Goal: Task Accomplishment & Management: Use online tool/utility

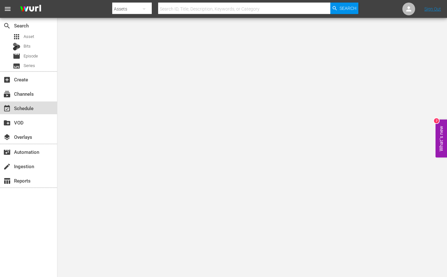
click at [38, 109] on div "event_available Schedule" at bounding box center [28, 107] width 57 height 13
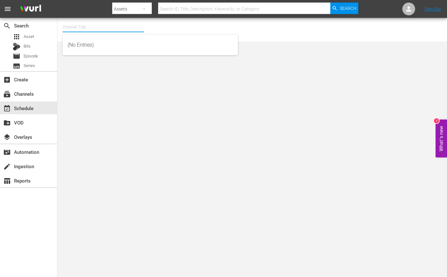
click at [91, 28] on input "text" at bounding box center [103, 26] width 82 height 15
type input "t"
click at [109, 28] on input "toony" at bounding box center [103, 26] width 82 height 15
click at [93, 28] on input "toony" at bounding box center [103, 26] width 82 height 15
click at [94, 30] on input "toony" at bounding box center [103, 26] width 82 height 15
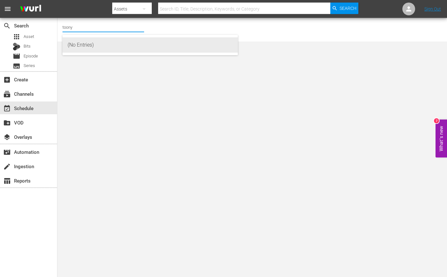
click at [89, 43] on div "(No Entries)" at bounding box center [150, 44] width 165 height 15
type input "(No Entries)"
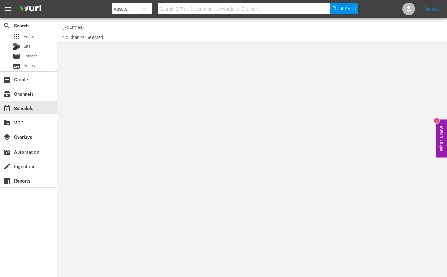
click at [91, 29] on input "(No Entries)" at bounding box center [103, 26] width 82 height 15
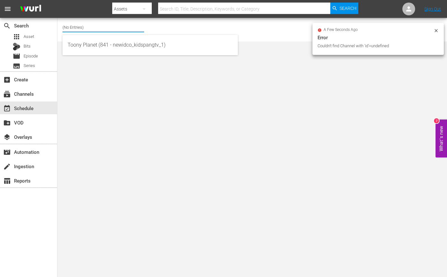
click at [97, 58] on body "menu Search By Assets Search ID, Title, Description, Keywords, or Category Sear…" at bounding box center [223, 138] width 447 height 277
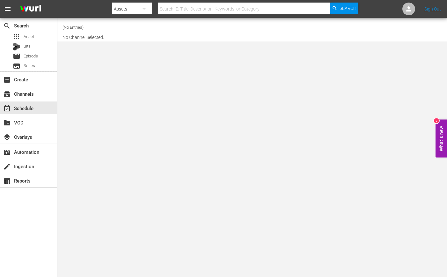
click at [82, 30] on input "(No Entries)" at bounding box center [103, 26] width 82 height 15
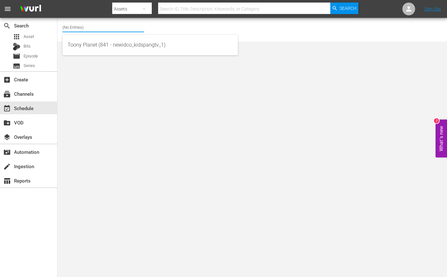
click at [82, 30] on input "(No Entries)" at bounding box center [103, 26] width 82 height 15
click at [80, 59] on div "Toony Planet (841 - newidco_kidspangtv_1)" at bounding box center [150, 60] width 165 height 15
type input "Toony Planet (841 - newidco_kidspangtv_1)"
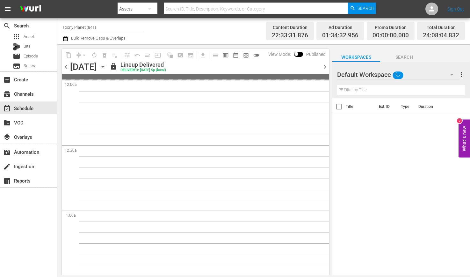
click at [429, 76] on div "Default Workspace" at bounding box center [398, 75] width 122 height 18
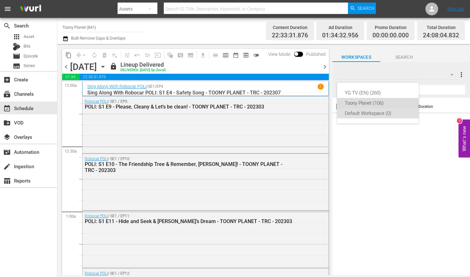
click at [386, 100] on div "Toony Planet (106)" at bounding box center [378, 103] width 66 height 10
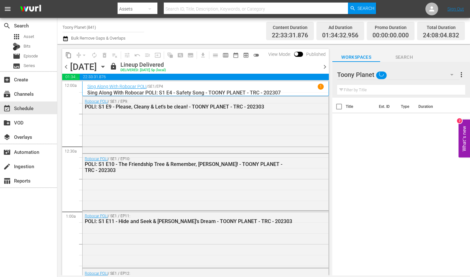
click at [200, 134] on div "YG TV (EN) (260) Toony Planet (106) Default Workspace (0)" at bounding box center [235, 138] width 470 height 277
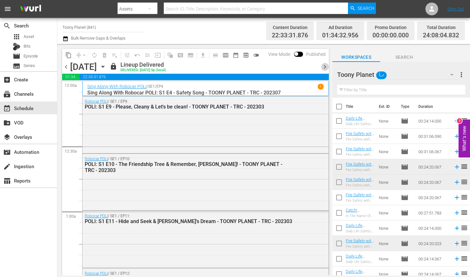
click at [322, 67] on span "chevron_right" at bounding box center [325, 67] width 8 height 8
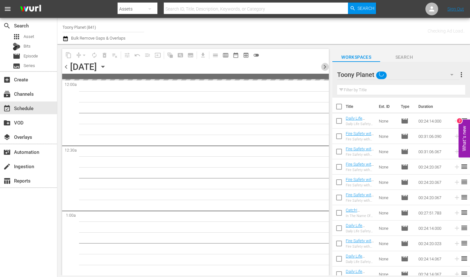
click at [322, 67] on span "chevron_right" at bounding box center [325, 67] width 8 height 8
click at [328, 69] on span "chevron_right" at bounding box center [325, 67] width 8 height 8
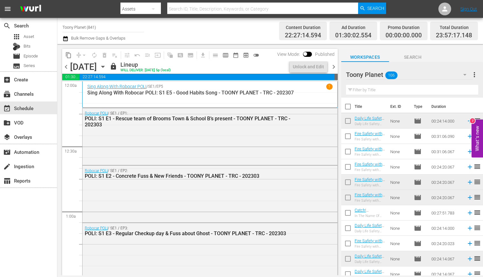
click at [66, 67] on span "chevron_left" at bounding box center [66, 67] width 8 height 8
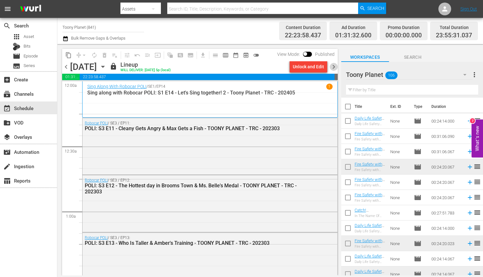
click at [332, 67] on span "chevron_right" at bounding box center [334, 67] width 8 height 8
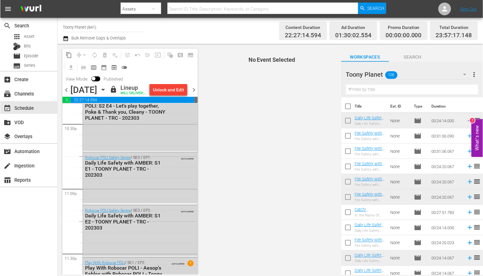
scroll to position [2877, 0]
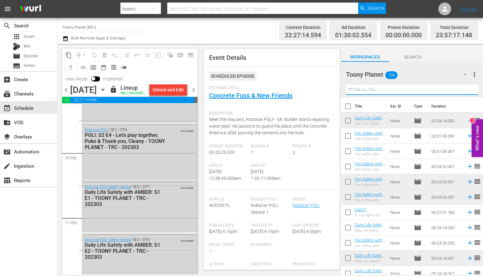
click at [377, 87] on input "text" at bounding box center [412, 90] width 132 height 10
paste input "Songsong"
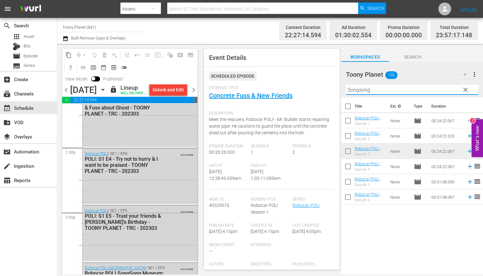
scroll to position [1615, 0]
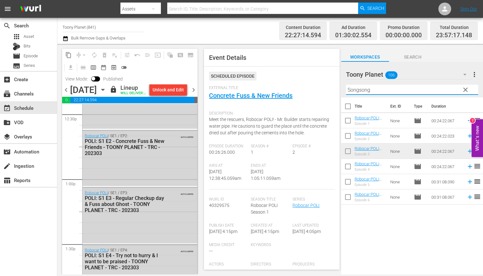
drag, startPoint x: 381, startPoint y: 88, endPoint x: 351, endPoint y: 88, distance: 30.0
click at [351, 88] on input "Songsong" at bounding box center [412, 90] width 132 height 10
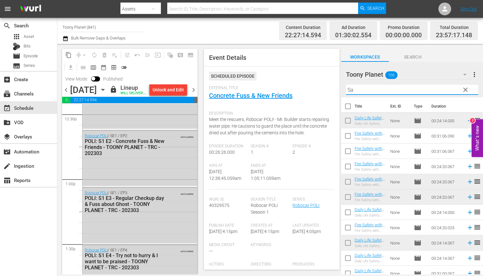
type input "S"
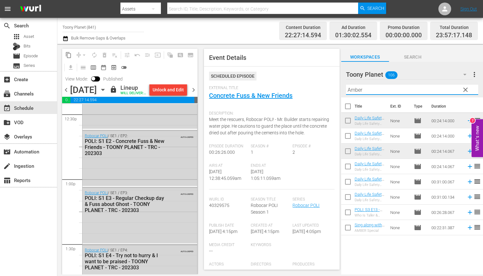
drag, startPoint x: 382, startPoint y: 247, endPoint x: 379, endPoint y: 221, distance: 25.9
click at [382, 246] on div "Title Ext. ID Type Duration Daily Life Safety with AMBER: S1 E1 - TOONY PLANET …" at bounding box center [412, 187] width 142 height 178
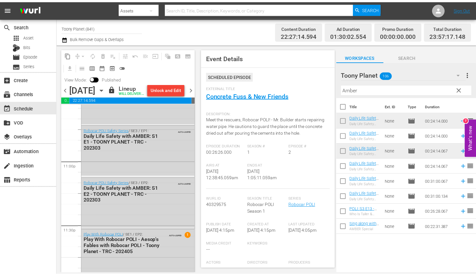
scroll to position [2935, 0]
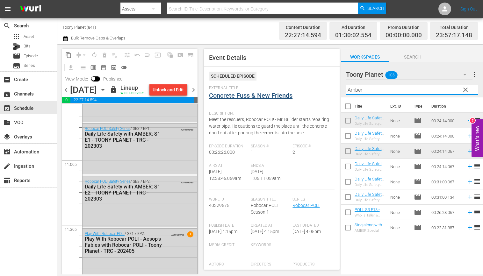
drag, startPoint x: 352, startPoint y: 93, endPoint x: 286, endPoint y: 92, distance: 66.3
click at [283, 92] on div "content_copy compress arrow_drop_down autorenew_outlined delete_forever_outline…" at bounding box center [270, 159] width 426 height 231
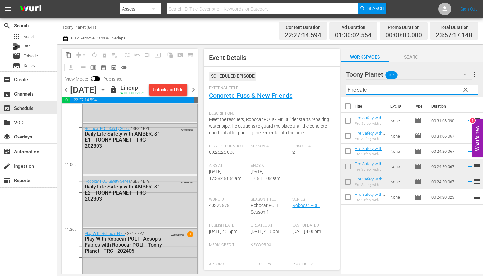
drag, startPoint x: 323, startPoint y: 88, endPoint x: 342, endPoint y: 129, distance: 44.8
click at [313, 88] on div "content_copy compress arrow_drop_down autorenew_outlined delete_forever_outline…" at bounding box center [270, 159] width 426 height 231
drag, startPoint x: 382, startPoint y: 234, endPoint x: 380, endPoint y: 192, distance: 42.1
click at [382, 233] on div "Title Ext. ID Type Duration Fire Safety with ROY: S1 E6 - TOONY PLANET - TRC - …" at bounding box center [412, 187] width 142 height 178
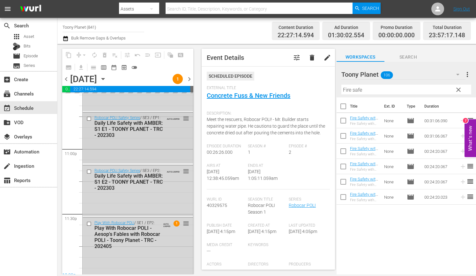
scroll to position [2970, 0]
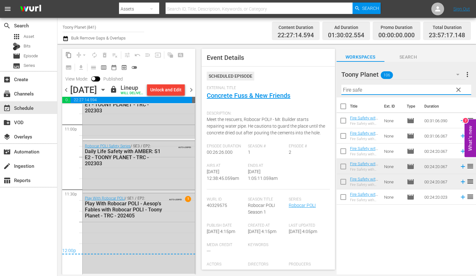
drag, startPoint x: 379, startPoint y: 91, endPoint x: 295, endPoint y: 84, distance: 83.8
click at [300, 84] on div "content_copy compress arrow_drop_down autorenew_outlined delete_forever_outline…" at bounding box center [266, 159] width 418 height 231
paste input "missio"
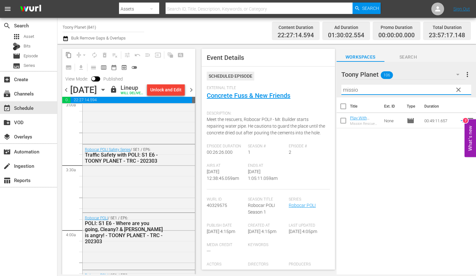
scroll to position [385, 0]
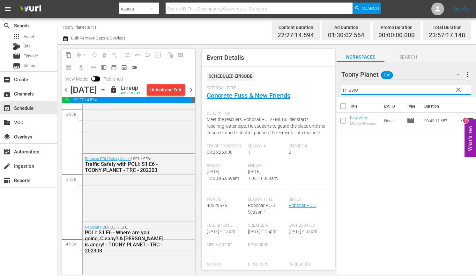
drag, startPoint x: 330, startPoint y: 86, endPoint x: 317, endPoint y: 84, distance: 12.6
click at [320, 84] on div "content_copy compress arrow_drop_down autorenew_outlined delete_forever_outline…" at bounding box center [266, 159] width 418 height 231
paste input "Traffic safe"
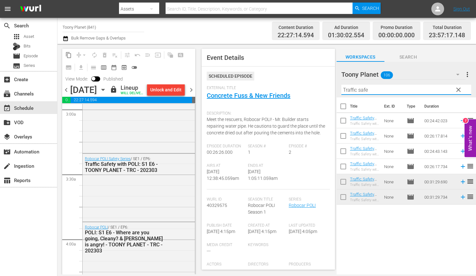
drag, startPoint x: 377, startPoint y: 88, endPoint x: 311, endPoint y: 84, distance: 66.1
click at [311, 84] on div "content_copy compress arrow_drop_down autorenew_outlined delete_forever_outline…" at bounding box center [266, 159] width 418 height 231
paste input "sing along"
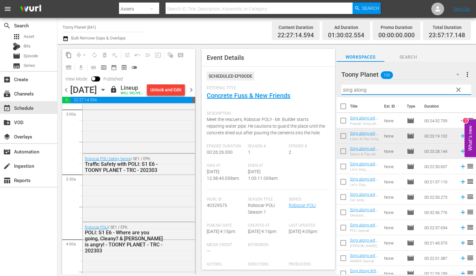
scroll to position [143, 0]
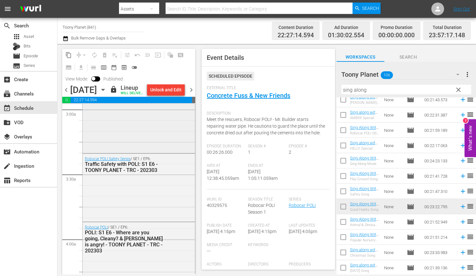
click at [157, 142] on div "Robocar POLI Safety Series / SE1 / EP5: Traffic Safety with POLI: S1 E5 - TOONY…" at bounding box center [139, 119] width 112 height 66
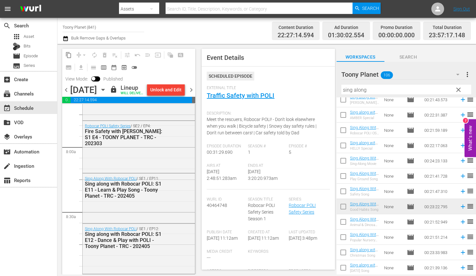
click at [195, 94] on span "chevron_right" at bounding box center [191, 90] width 8 height 8
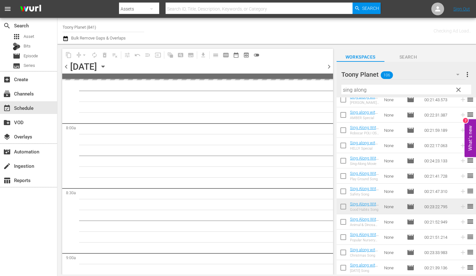
scroll to position [1116, 0]
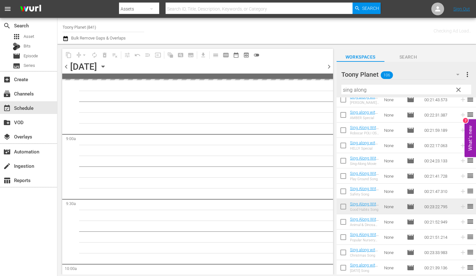
click at [327, 64] on span "chevron_right" at bounding box center [329, 67] width 8 height 8
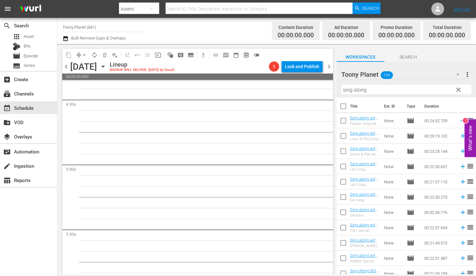
drag, startPoint x: 240, startPoint y: 170, endPoint x: 170, endPoint y: 98, distance: 100.7
drag, startPoint x: 389, startPoint y: 91, endPoint x: 314, endPoint y: 83, distance: 75.7
click at [314, 83] on div "content_copy compress arrow_drop_down autorenew_outlined delete_forever_outline…" at bounding box center [266, 159] width 418 height 231
type input "POLI: S3"
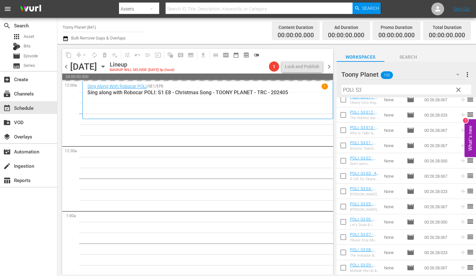
drag, startPoint x: 372, startPoint y: 238, endPoint x: 242, endPoint y: 11, distance: 261.0
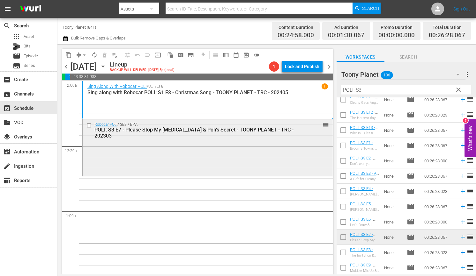
click at [215, 150] on div "Robocar POLI / SE3 / EP7: POLI: S3 E7 - Please Stop My Hiccups & Poli's Secret …" at bounding box center [208, 147] width 250 height 55
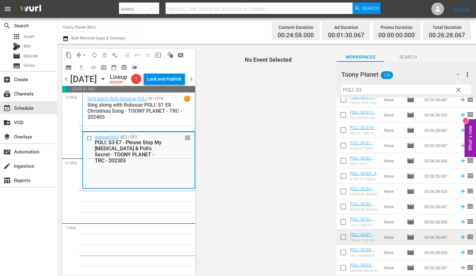
click at [344, 255] on input "checkbox" at bounding box center [342, 253] width 13 height 13
checkbox input "true"
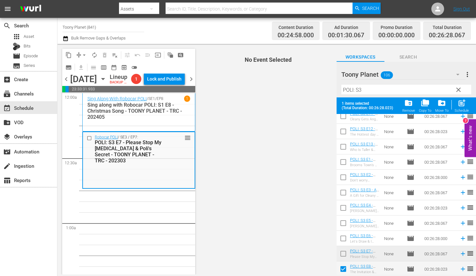
scroll to position [53, 0]
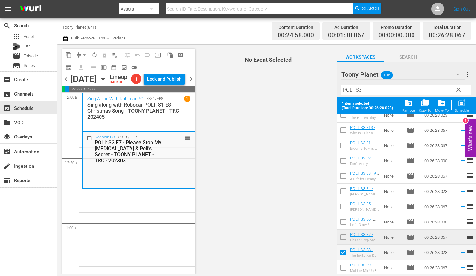
click at [342, 266] on input "checkbox" at bounding box center [342, 269] width 13 height 13
checkbox input "true"
click at [447, 103] on span "post_add" at bounding box center [461, 103] width 9 height 9
checkbox input "false"
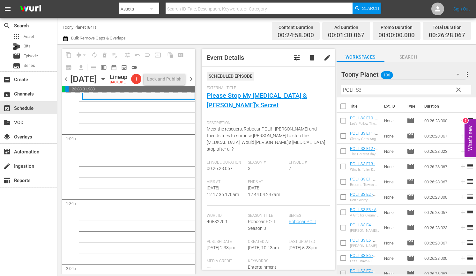
scroll to position [87, 0]
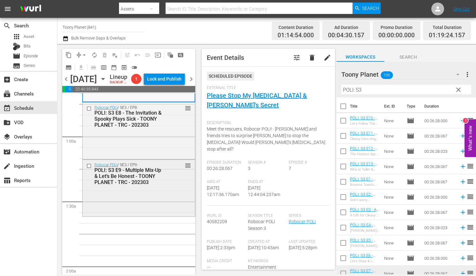
click at [135, 185] on div "POLI: S3 E9 - Multiple Mix-Up & Let’s Be Honest - TOONY PLANET - TRC - 202303" at bounding box center [129, 176] width 71 height 18
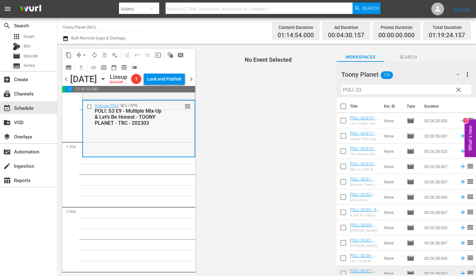
scroll to position [172, 0]
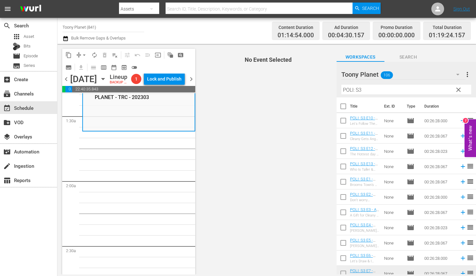
click at [344, 123] on input "checkbox" at bounding box center [342, 121] width 13 height 13
checkbox input "true"
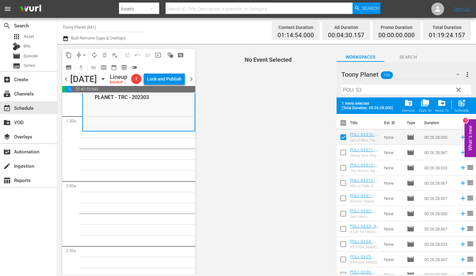
click at [341, 153] on input "checkbox" at bounding box center [342, 153] width 13 height 13
checkbox input "true"
click at [345, 174] on input "checkbox" at bounding box center [342, 169] width 13 height 13
checkbox input "true"
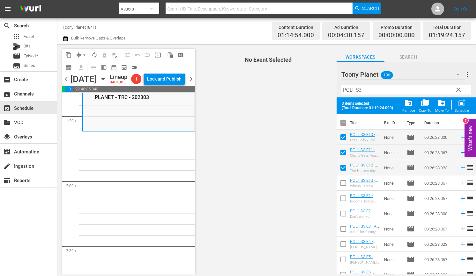
click at [344, 185] on input "checkbox" at bounding box center [342, 184] width 13 height 13
checkbox input "true"
click at [447, 109] on div "Schedule" at bounding box center [461, 111] width 14 height 4
checkbox input "false"
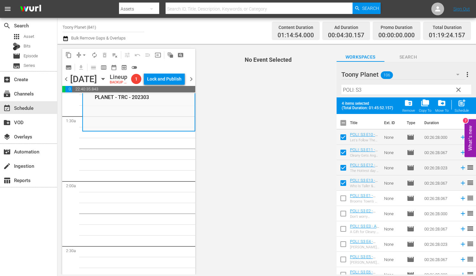
checkbox input "false"
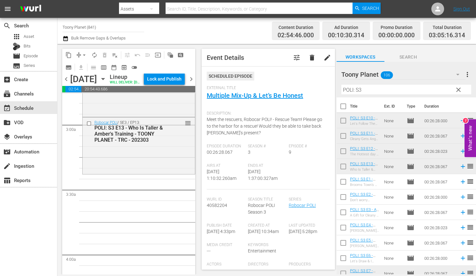
scroll to position [358, 0]
drag, startPoint x: 384, startPoint y: 90, endPoint x: 370, endPoint y: 90, distance: 13.4
click at [383, 91] on input "POLI: S3" at bounding box center [406, 90] width 130 height 10
drag, startPoint x: 370, startPoint y: 90, endPoint x: 326, endPoint y: 88, distance: 44.3
click at [326, 88] on div "content_copy compress arrow_drop_down autorenew_outlined delete_forever_outline…" at bounding box center [266, 159] width 418 height 231
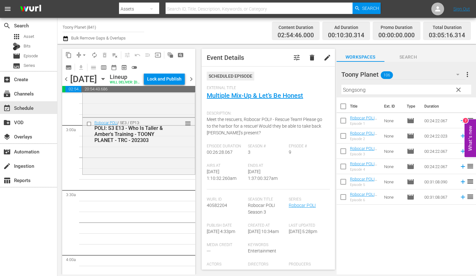
click at [399, 239] on div "Title Ext. ID Type Duration Robocar POLI SongSong Museum: S1 E1 - TOONY PLANET …" at bounding box center [405, 187] width 139 height 178
drag, startPoint x: 362, startPoint y: 181, endPoint x: 67, endPoint y: 1, distance: 345.6
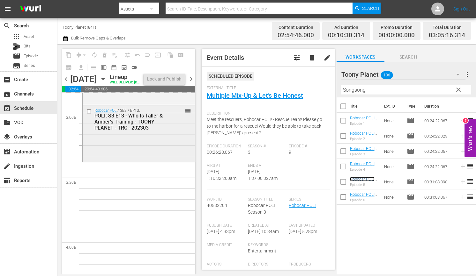
scroll to position [371, 0]
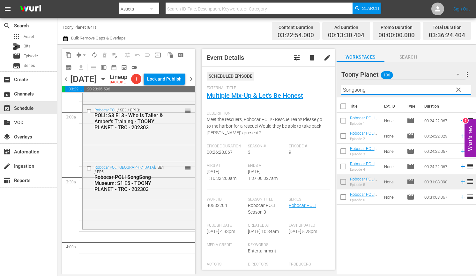
drag, startPoint x: 374, startPoint y: 88, endPoint x: 316, endPoint y: 83, distance: 58.2
click at [323, 82] on div "content_copy compress arrow_drop_down autorenew_outlined delete_forever_outline…" at bounding box center [266, 159] width 418 height 231
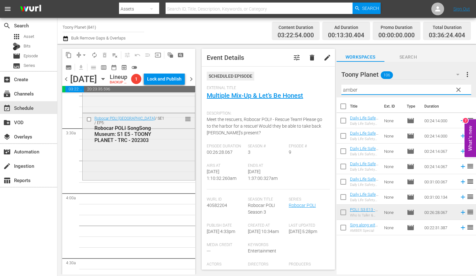
scroll to position [434, 0]
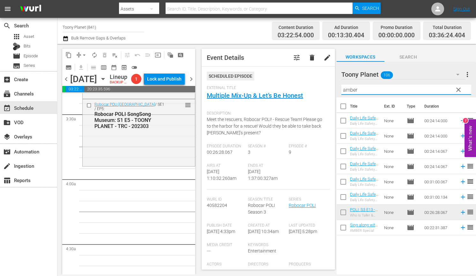
drag, startPoint x: 154, startPoint y: 230, endPoint x: 166, endPoint y: 226, distance: 12.7
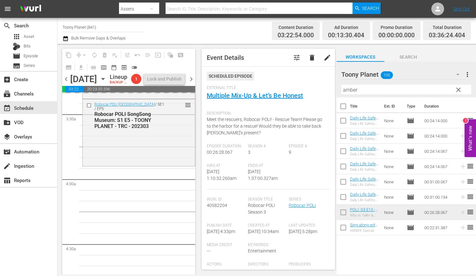
drag, startPoint x: 360, startPoint y: 196, endPoint x: 264, endPoint y: 0, distance: 218.4
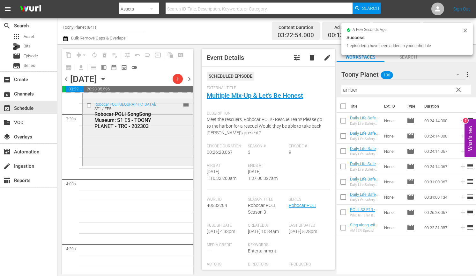
click at [146, 165] on div "Robocar POLI SongSong Museum / SE1 / EP5: Robocar POLI SongSong Museum: S1 E5 -…" at bounding box center [138, 132] width 110 height 66
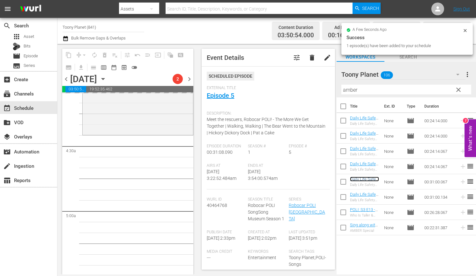
scroll to position [542, 0]
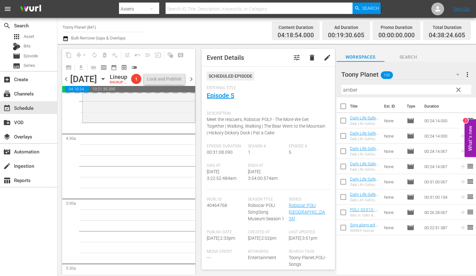
scroll to position [579, 0]
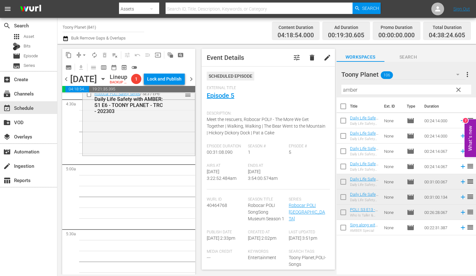
click at [154, 154] on div "Robocar POLI Safety Series / SE3 / EP6: Daily Life Safety with AMBER: S1 E6 - T…" at bounding box center [139, 121] width 112 height 65
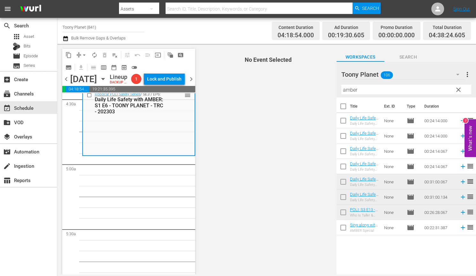
drag, startPoint x: 354, startPoint y: 93, endPoint x: 302, endPoint y: 86, distance: 52.2
click at [308, 87] on div "content_copy compress arrow_drop_down autorenew_outlined delete_forever_outline…" at bounding box center [266, 159] width 418 height 231
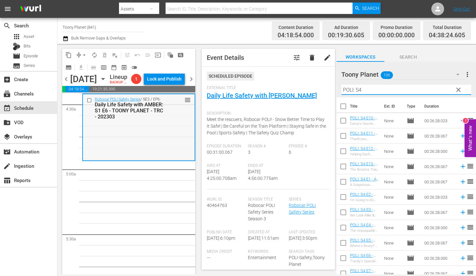
scroll to position [577, 0]
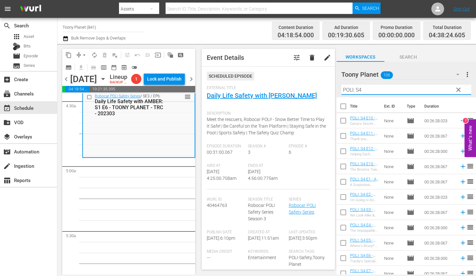
type input "POLI: S4"
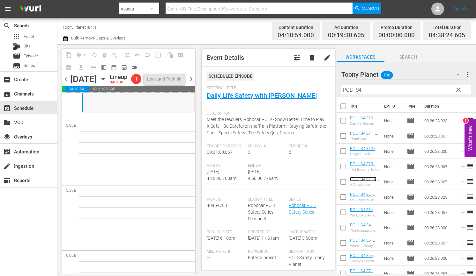
scroll to position [623, 0]
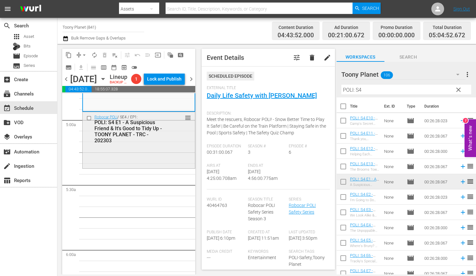
click at [122, 168] on div "Robocar POLI / SE4 / EP1: POLI: S4 E1 - A Suspicious Friend & It's Good to Tidy…" at bounding box center [139, 139] width 112 height 55
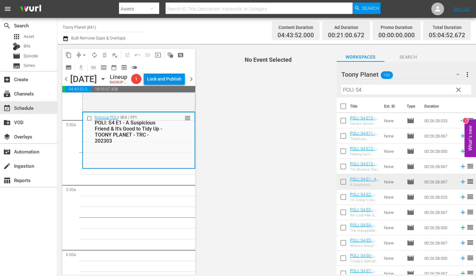
click at [344, 198] on input "checkbox" at bounding box center [342, 198] width 13 height 13
checkbox input "true"
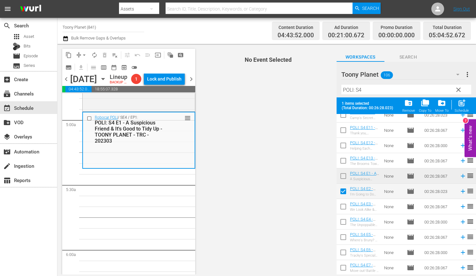
scroll to position [26, 0]
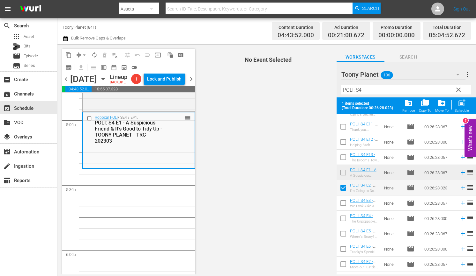
drag, startPoint x: 342, startPoint y: 203, endPoint x: 341, endPoint y: 211, distance: 8.3
click at [342, 203] on input "checkbox" at bounding box center [342, 204] width 13 height 13
checkbox input "true"
drag, startPoint x: 340, startPoint y: 220, endPoint x: 342, endPoint y: 227, distance: 6.5
click at [340, 220] on input "checkbox" at bounding box center [342, 219] width 13 height 13
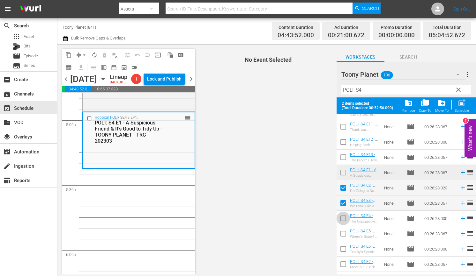
checkbox input "true"
click at [342, 231] on input "checkbox" at bounding box center [342, 235] width 13 height 13
checkbox input "true"
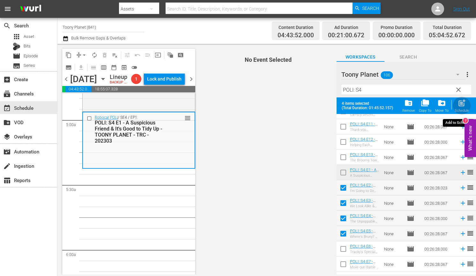
click at [447, 106] on span "post_add" at bounding box center [461, 103] width 9 height 9
checkbox input "false"
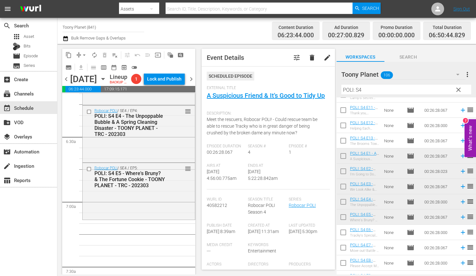
scroll to position [805, 0]
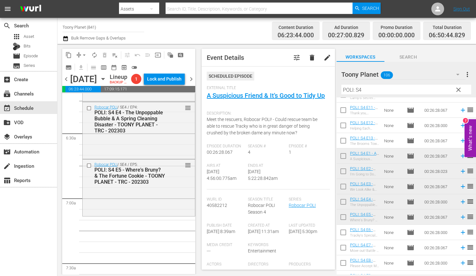
click at [373, 95] on hr at bounding box center [406, 95] width 130 height 0
drag, startPoint x: 331, startPoint y: 86, endPoint x: 304, endPoint y: 84, distance: 26.9
click at [306, 84] on div "content_copy compress arrow_drop_down autorenew_outlined delete_forever_outline…" at bounding box center [266, 159] width 418 height 231
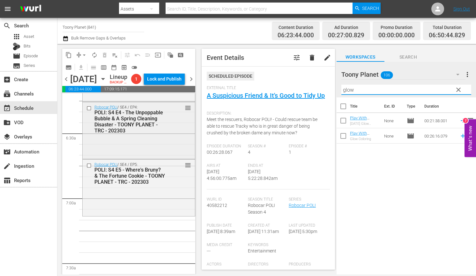
scroll to position [851, 0]
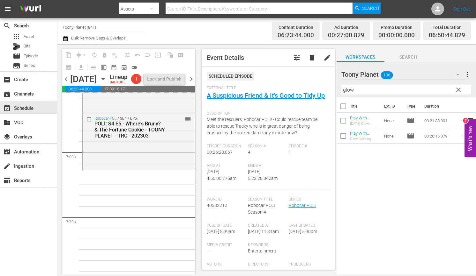
drag, startPoint x: 359, startPoint y: 137, endPoint x: 213, endPoint y: 6, distance: 195.7
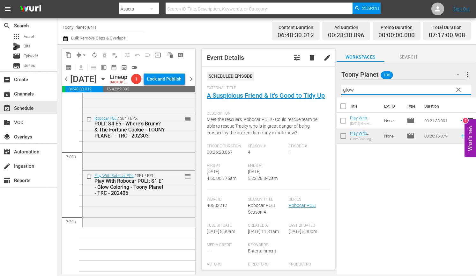
drag, startPoint x: 359, startPoint y: 91, endPoint x: 344, endPoint y: 90, distance: 14.7
click at [344, 90] on input "glow" at bounding box center [406, 90] width 130 height 10
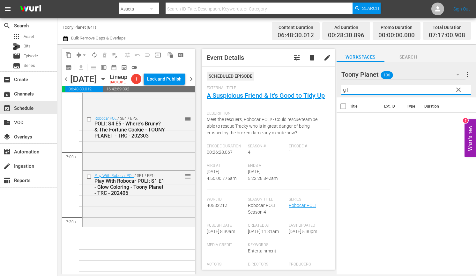
type input "g"
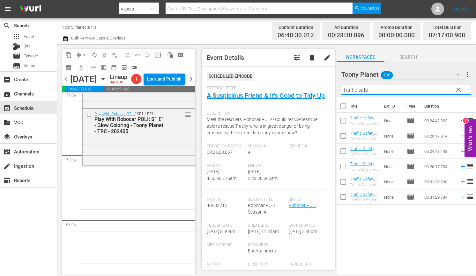
scroll to position [915, 0]
type input "Traffic safe"
drag, startPoint x: 160, startPoint y: 222, endPoint x: 173, endPoint y: 222, distance: 13.1
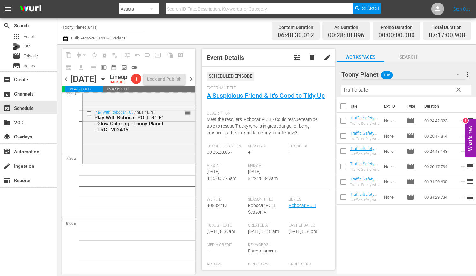
drag, startPoint x: 364, startPoint y: 164, endPoint x: 434, endPoint y: 0, distance: 178.6
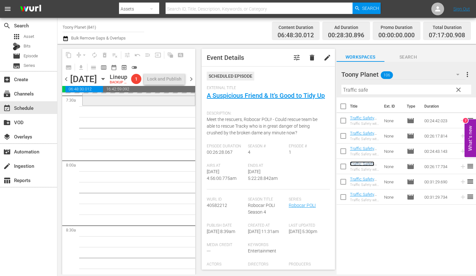
scroll to position [977, 0]
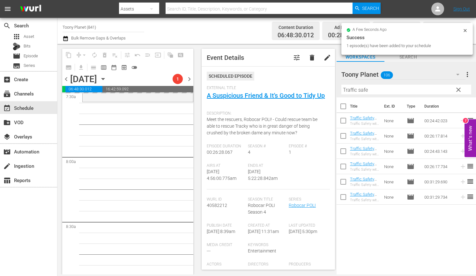
click at [434, 230] on div "Title Ext. ID Type Duration Traffic Safety with POLI: S1 E1 - TOONY PLANET - TR…" at bounding box center [405, 187] width 139 height 178
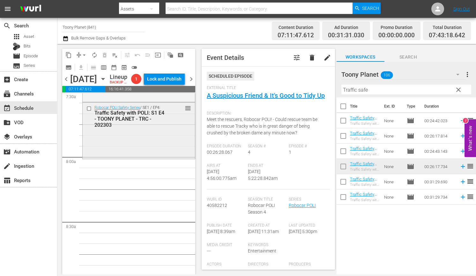
click at [158, 158] on div "Robocar POLI Safety Series / SE1 / EP4: Traffic Safety with POLI: S1 E4 - TOONY…" at bounding box center [139, 130] width 112 height 55
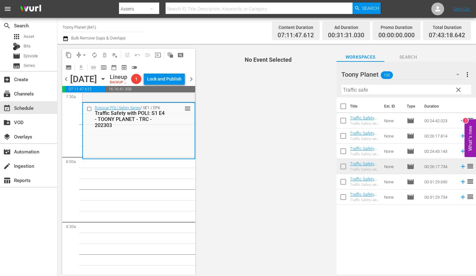
click at [341, 183] on input "checkbox" at bounding box center [342, 183] width 13 height 13
checkbox input "true"
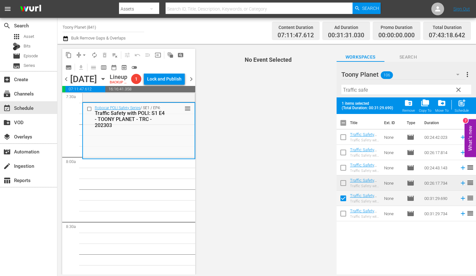
click at [344, 211] on input "checkbox" at bounding box center [342, 214] width 13 height 13
checkbox input "true"
click at [447, 103] on span "post_add" at bounding box center [461, 103] width 9 height 9
checkbox input "false"
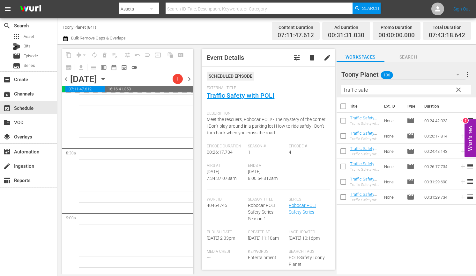
scroll to position [1053, 0]
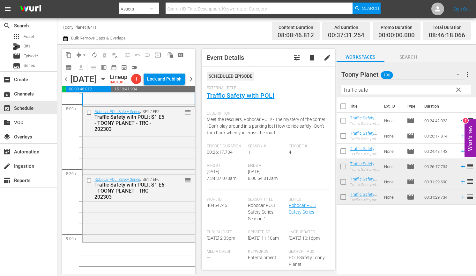
scroll to position [1055, 0]
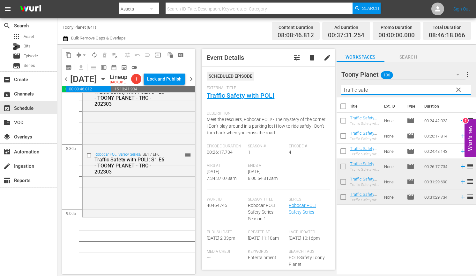
click at [374, 92] on input "Traffic safe" at bounding box center [406, 90] width 130 height 10
drag, startPoint x: 367, startPoint y: 91, endPoint x: 283, endPoint y: 86, distance: 84.3
click at [282, 85] on div "content_copy compress arrow_drop_down autorenew_outlined delete_forever_outline…" at bounding box center [266, 159] width 418 height 231
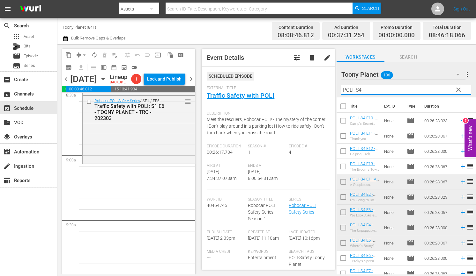
scroll to position [36, 0]
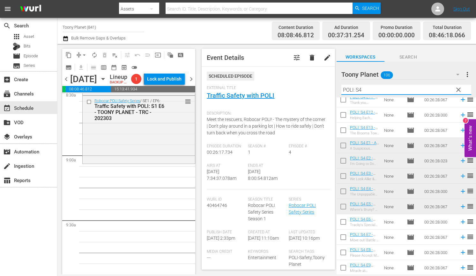
type input "POLI: S4"
click at [338, 223] on input "checkbox" at bounding box center [342, 223] width 13 height 13
checkbox input "true"
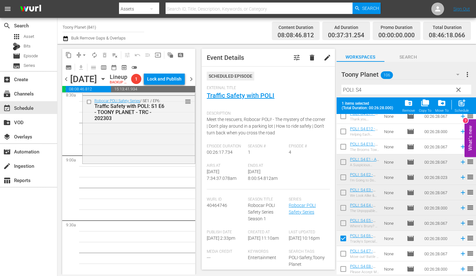
scroll to position [53, 0]
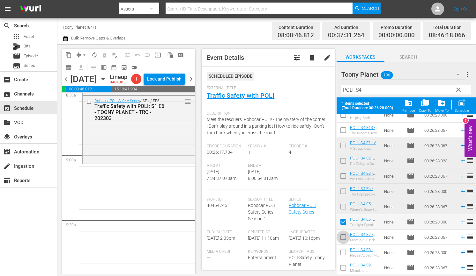
click at [336, 234] on input "checkbox" at bounding box center [342, 238] width 13 height 13
checkbox input "true"
click at [340, 252] on input "checkbox" at bounding box center [342, 253] width 13 height 13
checkbox input "true"
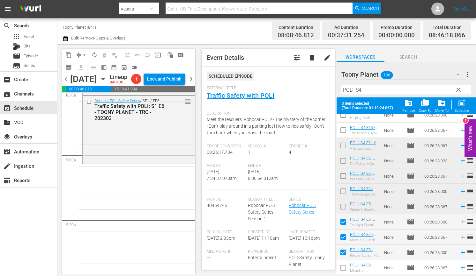
drag, startPoint x: 341, startPoint y: 266, endPoint x: 349, endPoint y: 257, distance: 12.9
click at [341, 266] on input "checkbox" at bounding box center [342, 269] width 13 height 13
checkbox input "true"
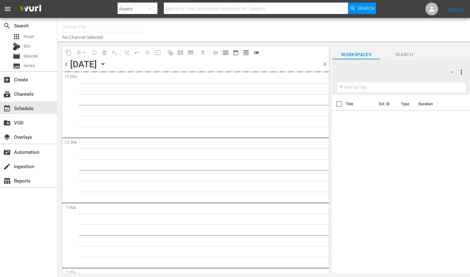
type input "Toony Planet (841)"
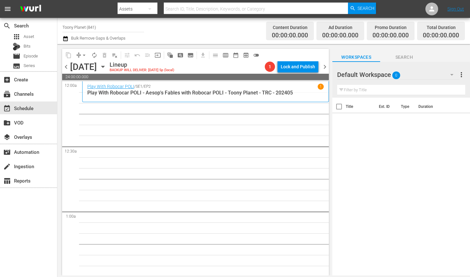
click at [406, 75] on div "Default Workspace 0" at bounding box center [398, 75] width 122 height 18
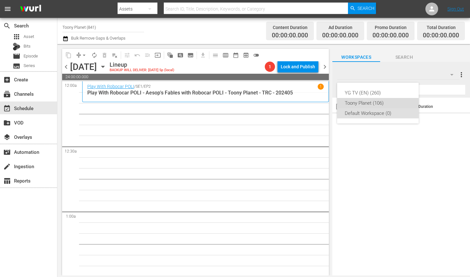
click at [389, 99] on div "Toony Planet (106)" at bounding box center [378, 103] width 66 height 10
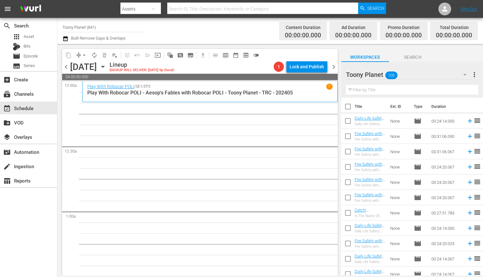
click at [366, 90] on input "text" at bounding box center [412, 90] width 132 height 10
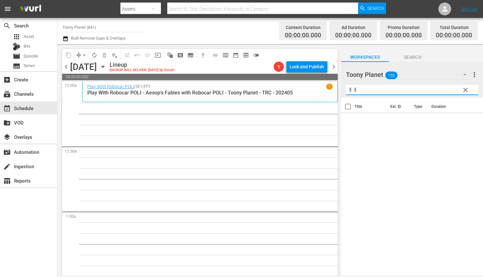
type input "ㅖ"
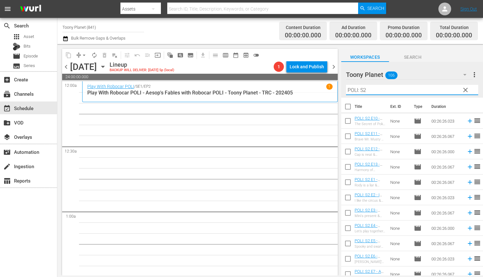
type input "POLI: S2"
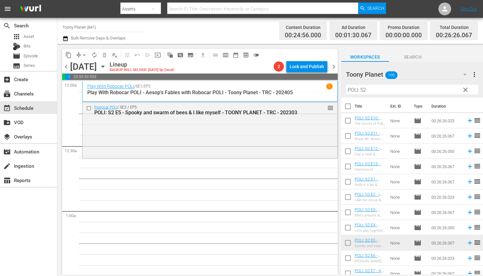
drag, startPoint x: 368, startPoint y: 240, endPoint x: 157, endPoint y: 5, distance: 315.6
click at [199, 128] on div "Robocar POLI / SE2 / EP5: POLI: S2 E5 - Spooky and swarm of bees & I like mysel…" at bounding box center [210, 129] width 255 height 55
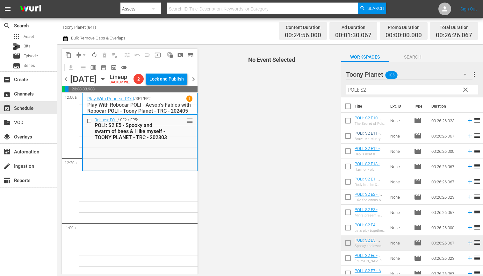
scroll to position [36, 0]
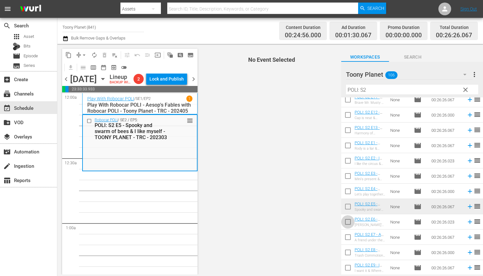
click at [347, 225] on input "checkbox" at bounding box center [347, 223] width 13 height 13
checkbox input "true"
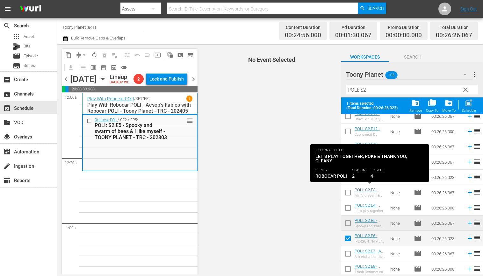
scroll to position [53, 0]
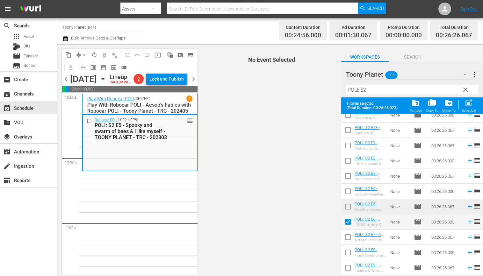
click at [349, 238] on input "checkbox" at bounding box center [347, 238] width 13 height 13
checkbox input "true"
click at [348, 252] on input "checkbox" at bounding box center [347, 253] width 13 height 13
checkbox input "true"
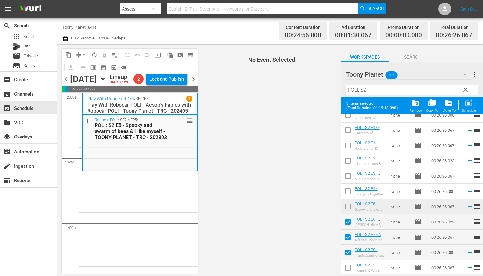
click at [348, 265] on input "checkbox" at bounding box center [347, 269] width 13 height 13
checkbox input "true"
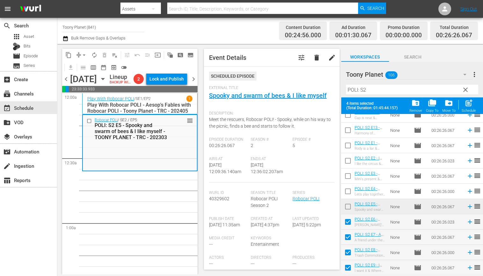
click at [470, 106] on span "post_add" at bounding box center [469, 103] width 9 height 9
checkbox input "false"
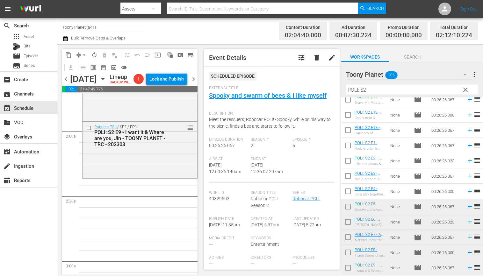
scroll to position [228, 0]
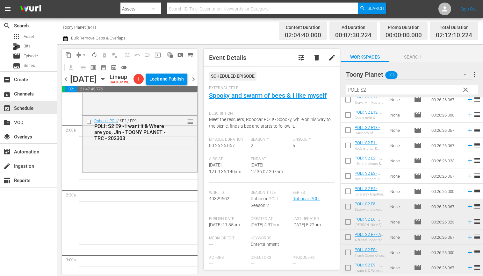
click at [136, 171] on div "Robocar POLI / SE2 / EP9: POLI: S2 E9 - I want it & Where are you, Jin - TOONY …" at bounding box center [140, 143] width 115 height 55
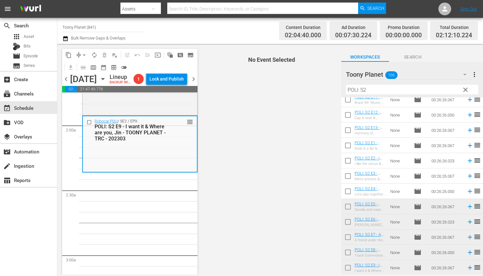
drag, startPoint x: 361, startPoint y: 89, endPoint x: 328, endPoint y: 84, distance: 33.9
click at [331, 86] on div "content_copy compress arrow_drop_down autorenew_outlined delete_forever_outline…" at bounding box center [270, 159] width 426 height 231
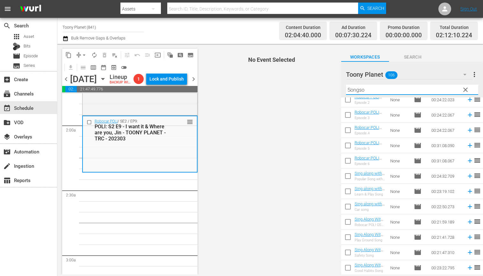
scroll to position [0, 0]
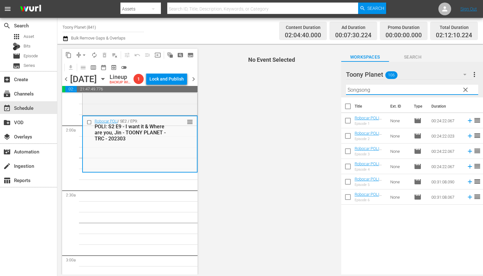
drag, startPoint x: 388, startPoint y: 93, endPoint x: 339, endPoint y: 88, distance: 49.3
click at [339, 88] on div "content_copy compress arrow_drop_down autorenew_outlined delete_forever_outline…" at bounding box center [270, 159] width 426 height 231
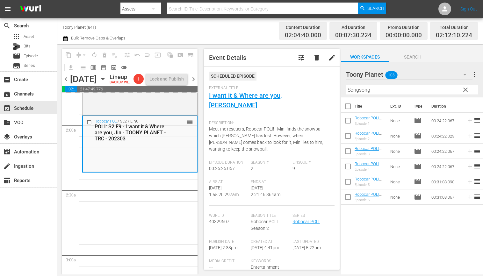
drag, startPoint x: 369, startPoint y: 164, endPoint x: 115, endPoint y: 8, distance: 297.8
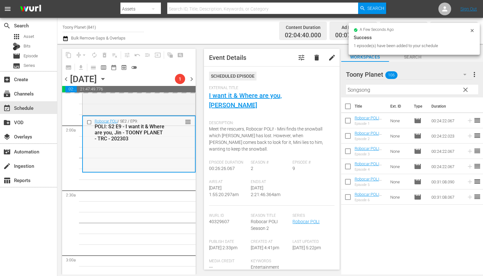
click at [111, 138] on div "POLI: S2 E9 - I want it & Where are you, Jin - TOONY PLANET - TRC - 202303" at bounding box center [130, 133] width 71 height 18
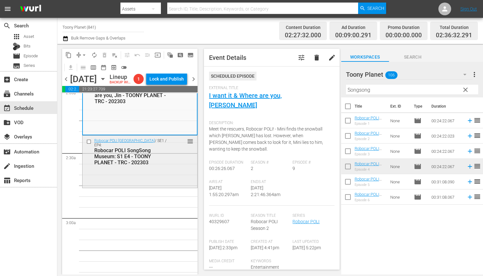
scroll to position [300, 0]
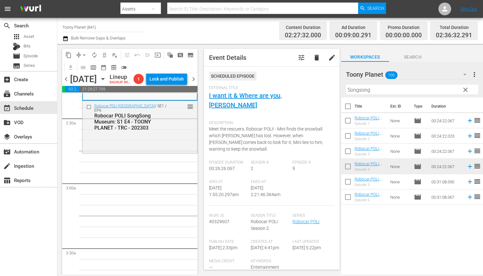
click at [123, 152] on div "Robocar POLI SongSong Museum / SE1 / EP4: Robocar POLI SongSong Museum: S1 E4 -…" at bounding box center [140, 126] width 115 height 51
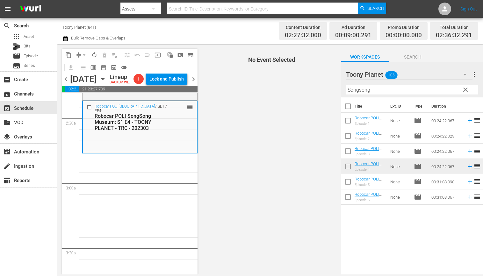
drag, startPoint x: 390, startPoint y: 91, endPoint x: 286, endPoint y: 82, distance: 104.3
click at [287, 81] on div "content_copy compress arrow_drop_down autorenew_outlined delete_forever_outline…" at bounding box center [270, 159] width 426 height 231
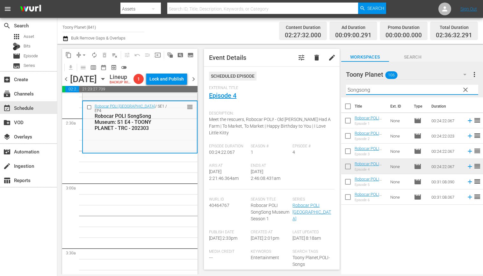
paste input "Fire safe"
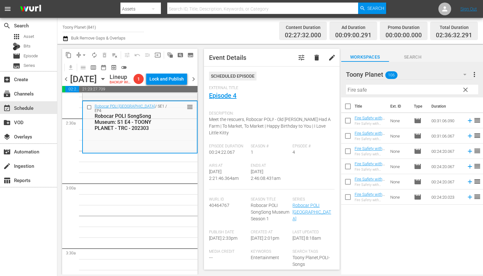
click at [411, 230] on div "Title Ext. ID Type Duration Fire Safety with ROY: S1 E6 - TOONY PLANET - TRC - …" at bounding box center [412, 187] width 142 height 178
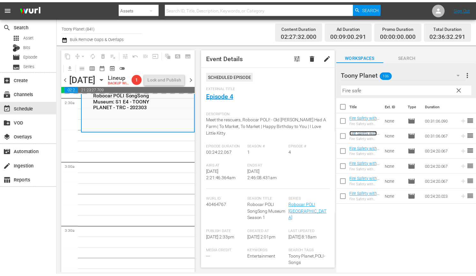
scroll to position [326, 0]
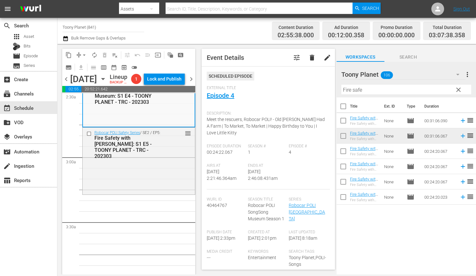
click at [136, 182] on div "Robocar POLI Safety Series / SE2 / EP5: Fire Safety with ROY: S1 E5 - TOONY PLA…" at bounding box center [139, 160] width 112 height 65
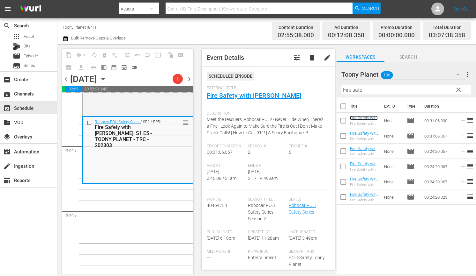
scroll to position [345, 0]
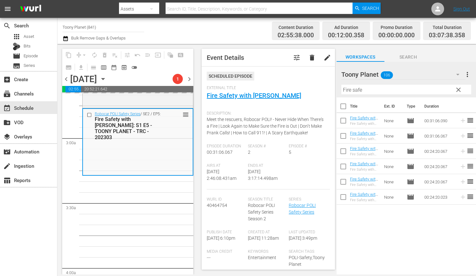
drag, startPoint x: 370, startPoint y: 92, endPoint x: 317, endPoint y: 90, distance: 53.3
click at [322, 89] on div "content_copy compress arrow_drop_down autorenew_outlined delete_forever_outline…" at bounding box center [266, 159] width 418 height 231
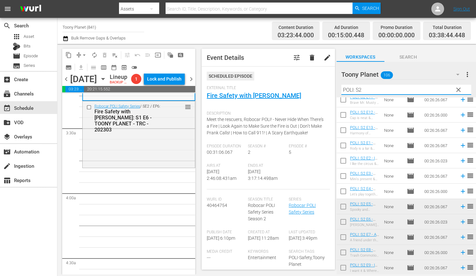
scroll to position [0, 0]
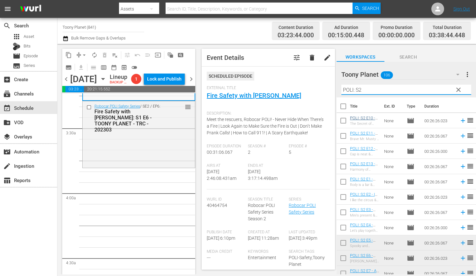
type input "POLI: S2"
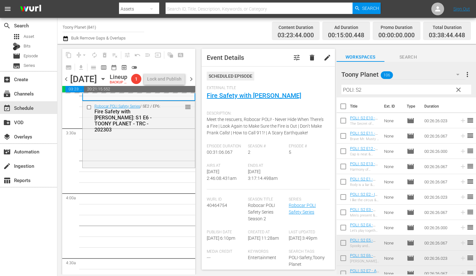
drag, startPoint x: 363, startPoint y: 120, endPoint x: 242, endPoint y: 2, distance: 169.3
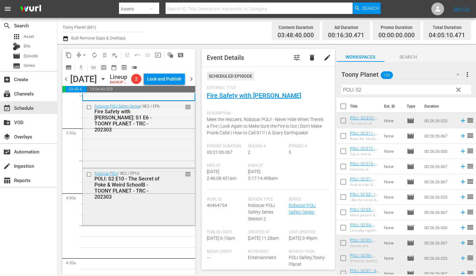
click at [129, 200] on div "POLI: S2 E10 - The Secret of Poke & Weird SchoolB - TOONY PLANET - TRC - 202303" at bounding box center [129, 188] width 71 height 24
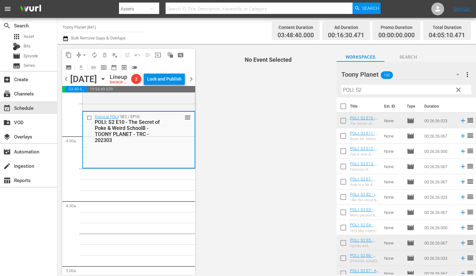
scroll to position [477, 0]
click at [343, 137] on input "checkbox" at bounding box center [342, 137] width 13 height 13
checkbox input "true"
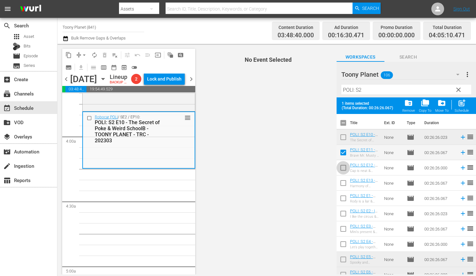
click at [342, 168] on input "checkbox" at bounding box center [342, 169] width 13 height 13
checkbox input "true"
click at [342, 184] on input "checkbox" at bounding box center [342, 184] width 13 height 13
checkbox input "true"
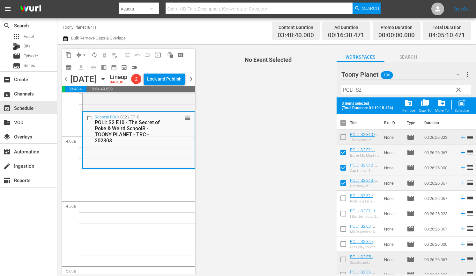
click at [460, 105] on span "post_add" at bounding box center [461, 103] width 9 height 9
checkbox input "false"
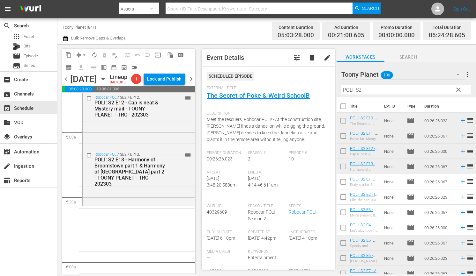
scroll to position [622, 0]
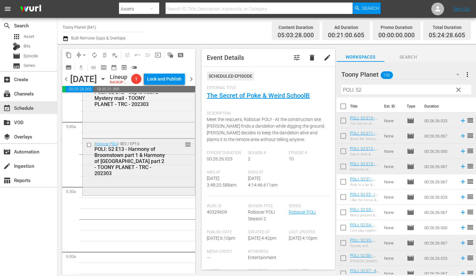
click at [141, 179] on div "Robocar POLI / SE2 / EP13: POLI: S2 E13 - Harmony of Broomstown part 1 & Harmon…" at bounding box center [139, 159] width 112 height 40
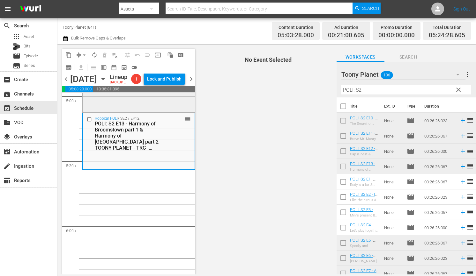
scroll to position [652, 0]
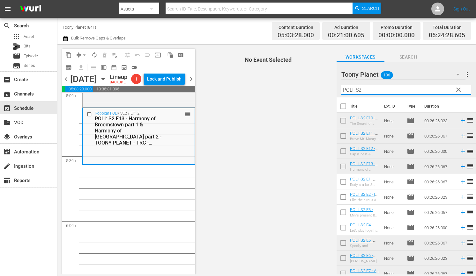
drag, startPoint x: 355, startPoint y: 89, endPoint x: 314, endPoint y: 85, distance: 41.6
click at [314, 85] on div "content_copy compress arrow_drop_down autorenew_outlined delete_forever_outline…" at bounding box center [266, 159] width 418 height 231
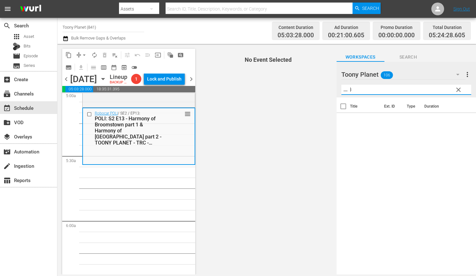
type input "ㅡ"
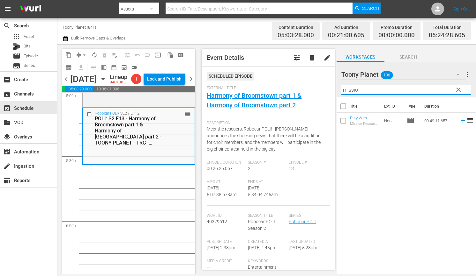
drag, startPoint x: 352, startPoint y: 89, endPoint x: 319, endPoint y: 88, distance: 33.2
click at [319, 88] on div "content_copy compress arrow_drop_down autorenew_outlined delete_forever_outline…" at bounding box center [266, 159] width 418 height 231
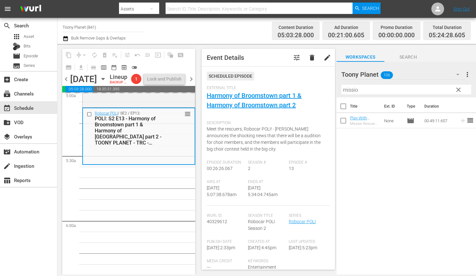
drag, startPoint x: 364, startPoint y: 120, endPoint x: 111, endPoint y: 12, distance: 275.0
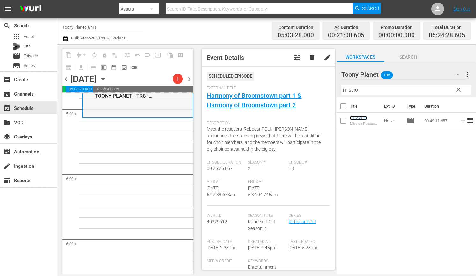
scroll to position [700, 0]
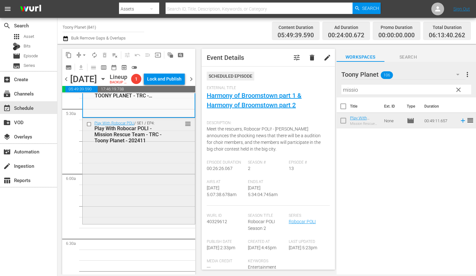
click at [163, 194] on div "Play With Robocar POLI / SE1 / EP4: Play With Robocar POLI - Mission Rescue Tea…" at bounding box center [139, 170] width 112 height 105
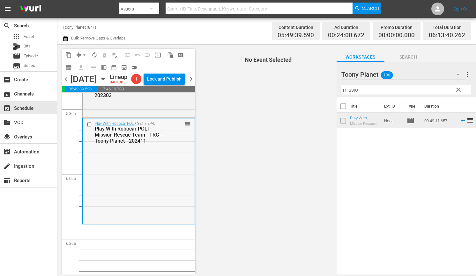
click at [150, 213] on div "Play With Robocar POLI / SE1 / EP4: Play With Robocar POLI - Mission Rescue Tea…" at bounding box center [139, 171] width 112 height 105
drag, startPoint x: 381, startPoint y: 90, endPoint x: 339, endPoint y: 88, distance: 41.5
click at [339, 88] on div "Toony Planet 106 Toony Planet more_vert clear Filter by Title missio" at bounding box center [405, 80] width 139 height 36
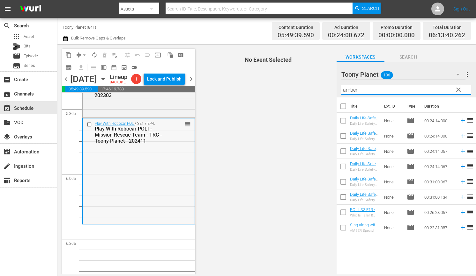
drag, startPoint x: 226, startPoint y: 188, endPoint x: 150, endPoint y: 187, distance: 75.2
click at [226, 188] on span "No Event Selected" at bounding box center [266, 159] width 139 height 231
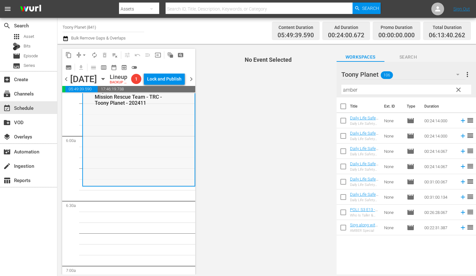
scroll to position [740, 0]
click at [271, 188] on span "No Event Selected" at bounding box center [266, 159] width 139 height 231
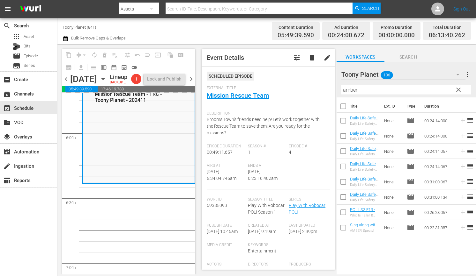
drag, startPoint x: 364, startPoint y: 134, endPoint x: 153, endPoint y: 1, distance: 249.3
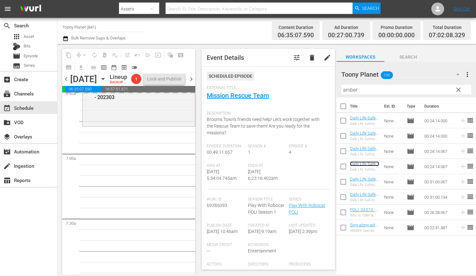
scroll to position [862, 0]
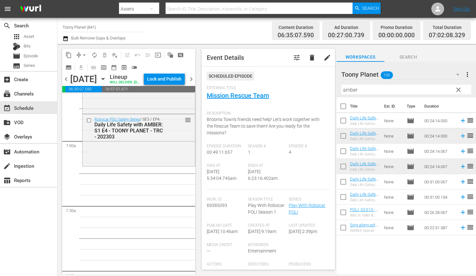
click at [130, 160] on div "Robocar POLI Safety Series / SE3 / EP4: Daily Life Safety with AMBER: S1 E4 - T…" at bounding box center [139, 139] width 112 height 51
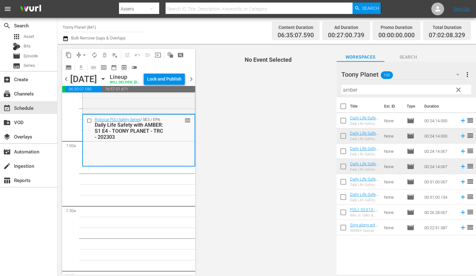
drag, startPoint x: 364, startPoint y: 90, endPoint x: 279, endPoint y: 86, distance: 85.2
click at [277, 86] on div "content_copy compress arrow_drop_down autorenew_outlined delete_forever_outline…" at bounding box center [266, 159] width 418 height 231
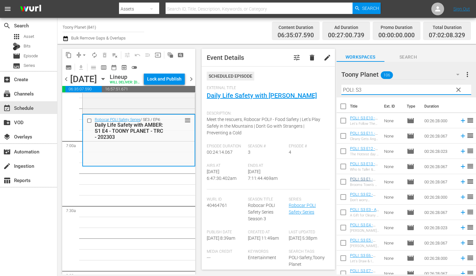
type input "POLI: S3"
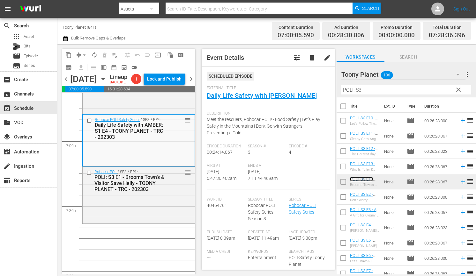
drag, startPoint x: 362, startPoint y: 178, endPoint x: 276, endPoint y: 272, distance: 127.2
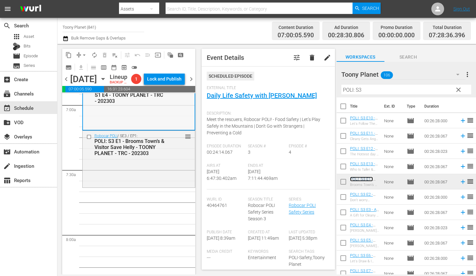
scroll to position [901, 0]
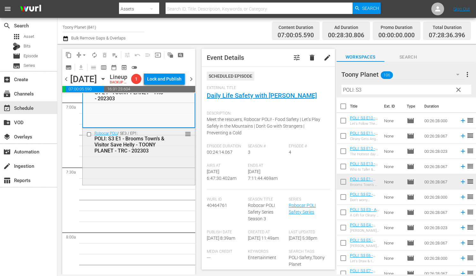
click at [140, 184] on div "Robocar POLI / SE3 / EP1: POLI: S3 E1 - Brooms Town’s & Visitor Save Helly - TO…" at bounding box center [139, 155] width 112 height 55
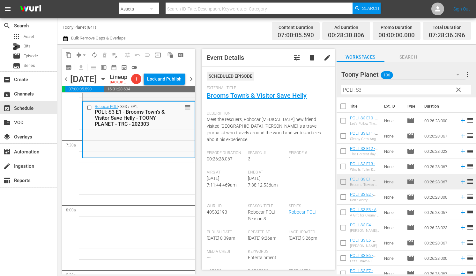
scroll to position [929, 0]
click at [346, 197] on input "checkbox" at bounding box center [342, 198] width 13 height 13
checkbox input "true"
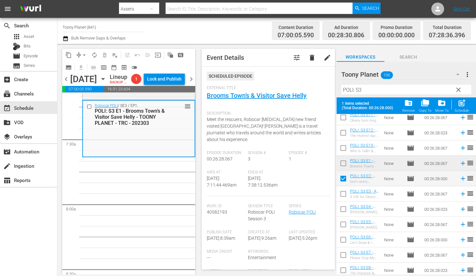
scroll to position [39, 0]
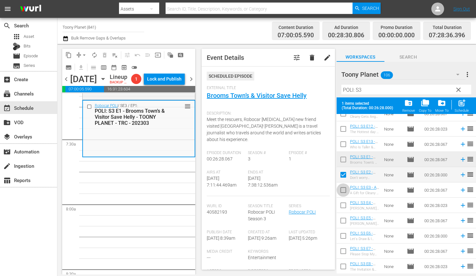
click at [343, 191] on input "checkbox" at bounding box center [342, 191] width 13 height 13
checkbox input "true"
click at [342, 204] on input "checkbox" at bounding box center [342, 206] width 13 height 13
checkbox input "true"
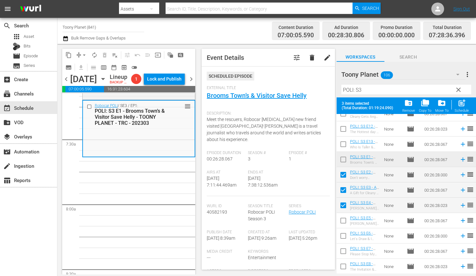
click at [343, 222] on input "checkbox" at bounding box center [342, 221] width 13 height 13
checkbox input "true"
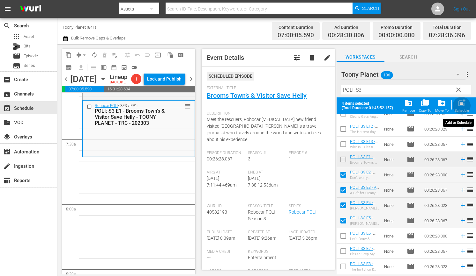
click at [457, 105] on span "post_add" at bounding box center [461, 103] width 9 height 9
checkbox input "false"
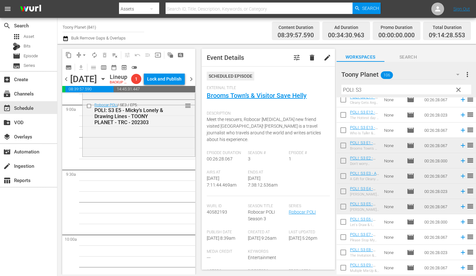
scroll to position [1163, 0]
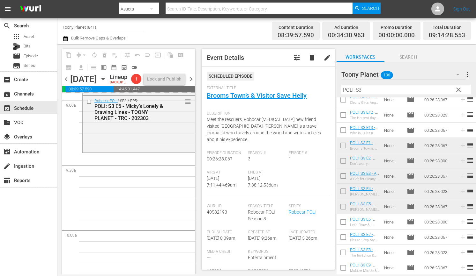
drag, startPoint x: 368, startPoint y: 222, endPoint x: 157, endPoint y: 5, distance: 302.2
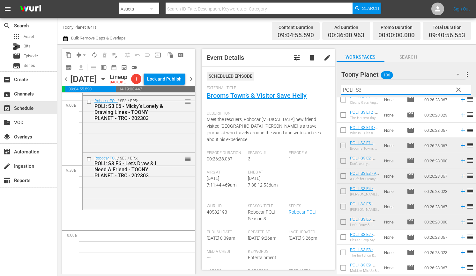
drag, startPoint x: 380, startPoint y: 92, endPoint x: 327, endPoint y: 87, distance: 53.2
click at [328, 87] on div "content_copy compress arrow_drop_down autorenew_outlined delete_forever_outline…" at bounding box center [266, 159] width 418 height 231
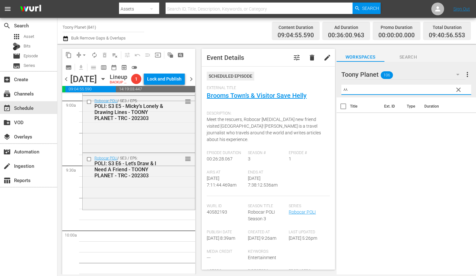
scroll to position [0, 0]
type input "ㅆ"
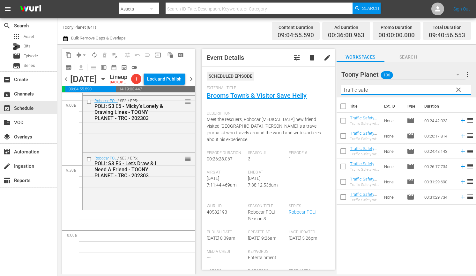
drag, startPoint x: 358, startPoint y: 87, endPoint x: 307, endPoint y: 86, distance: 51.3
click at [313, 84] on div "content_copy compress arrow_drop_down autorenew_outlined delete_forever_outline…" at bounding box center [266, 159] width 418 height 231
type input "Traffic safe"
click at [155, 179] on div "POLI: S3 E6 - Let's Draw & I Need A Friend - TOONY PLANET - TRC - 202303" at bounding box center [129, 170] width 71 height 18
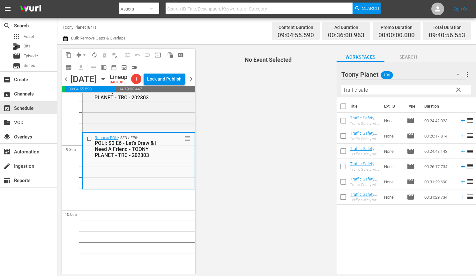
scroll to position [1197, 0]
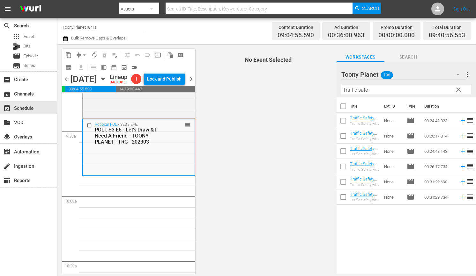
drag, startPoint x: 400, startPoint y: 233, endPoint x: 363, endPoint y: 125, distance: 114.0
click at [400, 229] on div "Title Ext. ID Type Duration Traffic Safety with POLI: S1 E1 - TOONY PLANET - TR…" at bounding box center [405, 187] width 139 height 178
click at [341, 118] on input "checkbox" at bounding box center [342, 121] width 13 height 13
checkbox input "true"
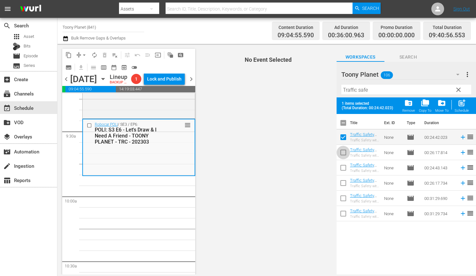
click at [345, 152] on input "checkbox" at bounding box center [342, 153] width 13 height 13
checkbox input "true"
click at [344, 166] on input "checkbox" at bounding box center [342, 169] width 13 height 13
checkbox input "true"
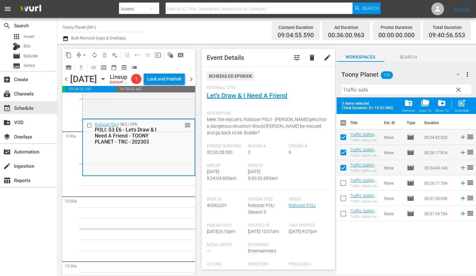
click at [458, 106] on span "post_add" at bounding box center [461, 103] width 9 height 9
checkbox input "false"
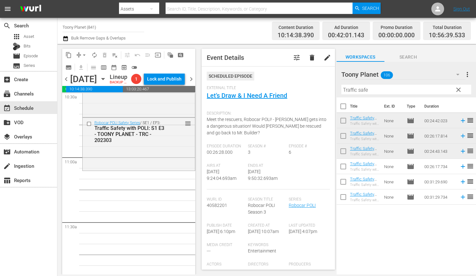
scroll to position [1367, 0]
click at [119, 169] on div "Robocar POLI Safety Series / SE1 / EP3: Traffic Safety with POLI: S1 E3 - TOONY…" at bounding box center [139, 143] width 112 height 52
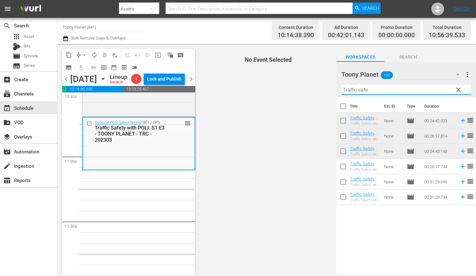
drag, startPoint x: 381, startPoint y: 91, endPoint x: 323, endPoint y: 86, distance: 57.9
click at [323, 86] on div "content_copy compress arrow_drop_down autorenew_outlined delete_forever_outline…" at bounding box center [266, 159] width 418 height 231
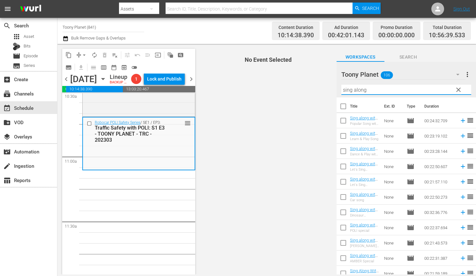
drag, startPoint x: 396, startPoint y: 90, endPoint x: 296, endPoint y: 85, distance: 100.5
click at [296, 85] on div "content_copy compress arrow_drop_down autorenew_outlined delete_forever_outline…" at bounding box center [266, 159] width 418 height 231
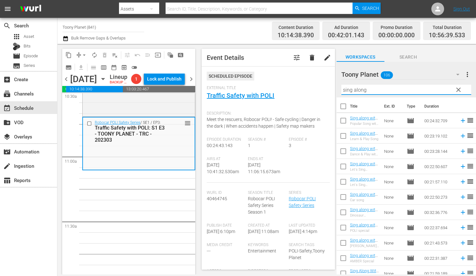
type input "sing along"
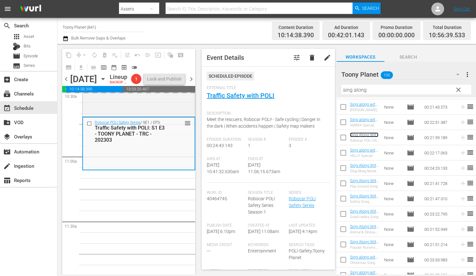
scroll to position [143, 0]
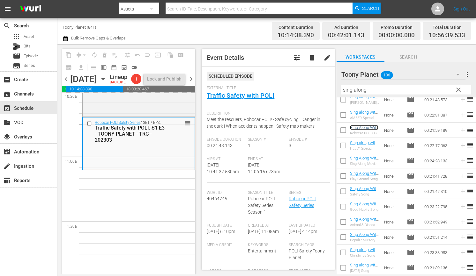
drag, startPoint x: 366, startPoint y: 133, endPoint x: 219, endPoint y: 4, distance: 195.6
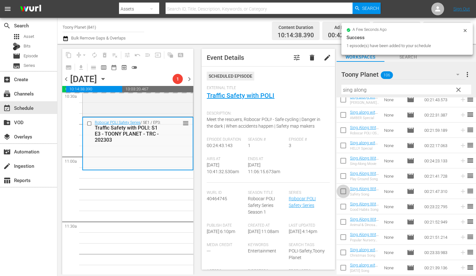
click at [343, 190] on input "checkbox" at bounding box center [342, 192] width 13 height 13
checkbox input "true"
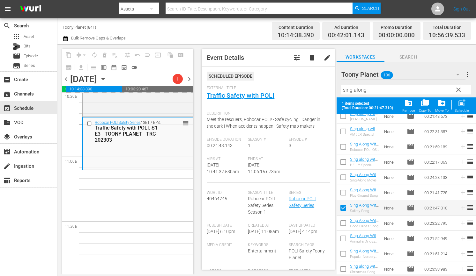
scroll to position [160, 0]
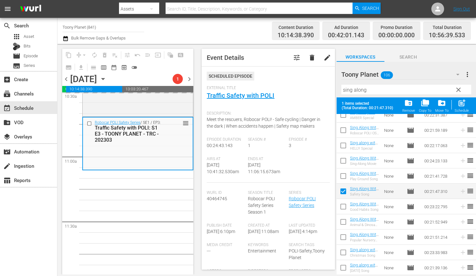
click at [344, 253] on input "checkbox" at bounding box center [342, 253] width 13 height 13
checkbox input "true"
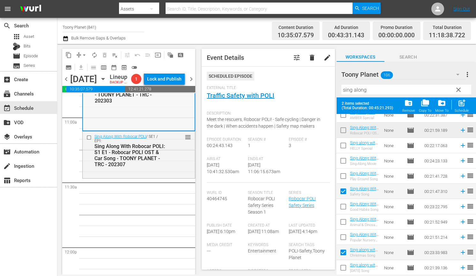
scroll to position [1428, 0]
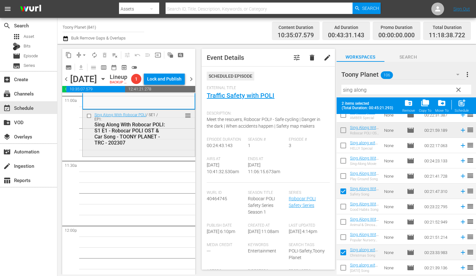
click at [144, 146] on div "Sing Along With Robocar POLI: S1 E1 - Robocar POLI OST & Car Song - TOONY PLANE…" at bounding box center [129, 134] width 71 height 24
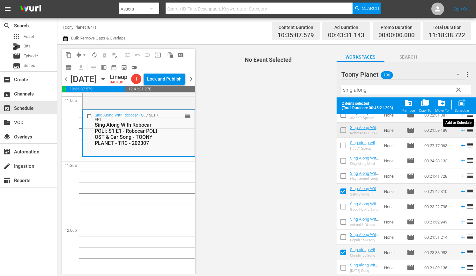
click at [461, 104] on span "post_add" at bounding box center [461, 103] width 9 height 9
checkbox input "false"
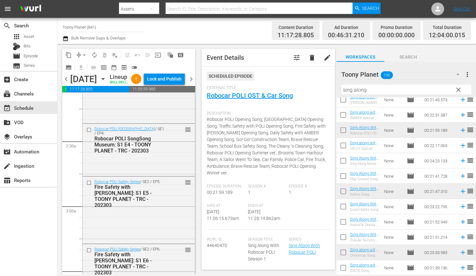
scroll to position [0, 0]
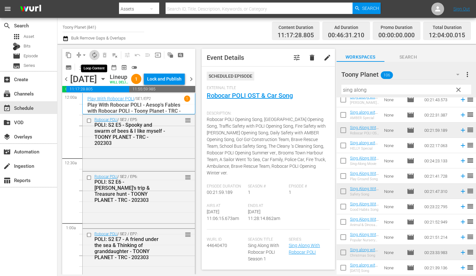
click at [93, 55] on span "autorenew_outlined" at bounding box center [94, 55] width 6 height 6
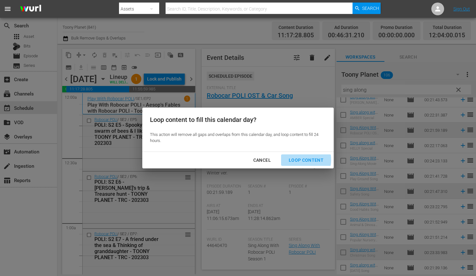
click at [298, 160] on div "Loop Content" at bounding box center [305, 160] width 45 height 8
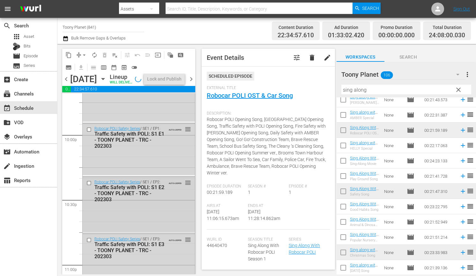
scroll to position [2988, 0]
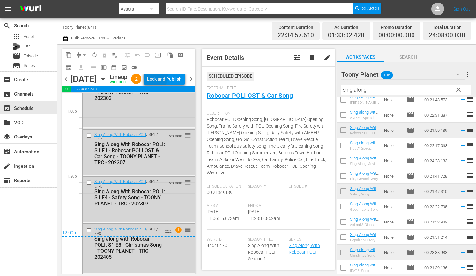
click at [166, 82] on div "Lock and Publish" at bounding box center [164, 78] width 34 height 11
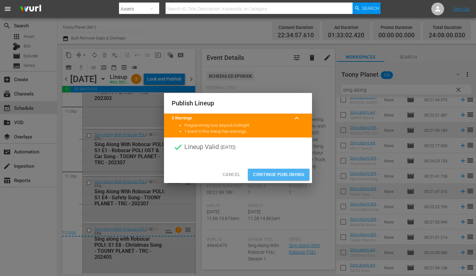
drag, startPoint x: 284, startPoint y: 173, endPoint x: 249, endPoint y: 177, distance: 35.9
click at [284, 174] on span "Continue Publishing" at bounding box center [278, 175] width 51 height 8
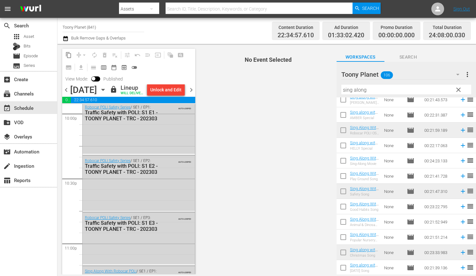
scroll to position [2916, 0]
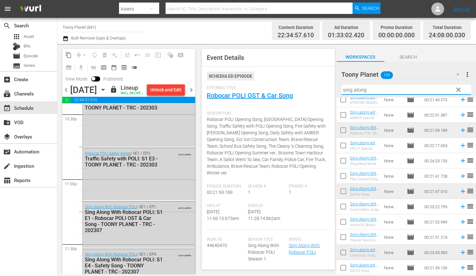
drag, startPoint x: 369, startPoint y: 89, endPoint x: 305, endPoint y: 80, distance: 64.3
click at [316, 79] on div "content_copy compress arrow_drop_down autorenew_outlined delete_forever_outline…" at bounding box center [266, 159] width 418 height 231
paste input "Fire safe"
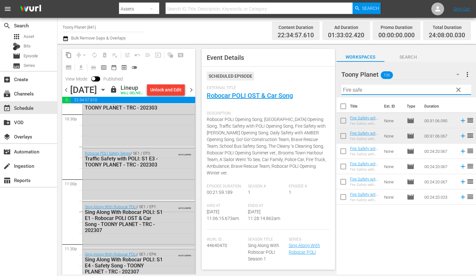
scroll to position [0, 0]
drag, startPoint x: 357, startPoint y: 87, endPoint x: 325, endPoint y: 82, distance: 32.3
click at [325, 82] on div "content_copy compress arrow_drop_down autorenew_outlined delete_forever_outline…" at bounding box center [266, 159] width 418 height 231
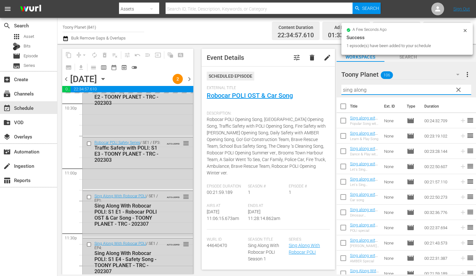
drag, startPoint x: 352, startPoint y: 90, endPoint x: 318, endPoint y: 90, distance: 33.8
click at [330, 91] on div "content_copy compress arrow_drop_down autorenew_outlined delete_forever_outline…" at bounding box center [266, 159] width 418 height 231
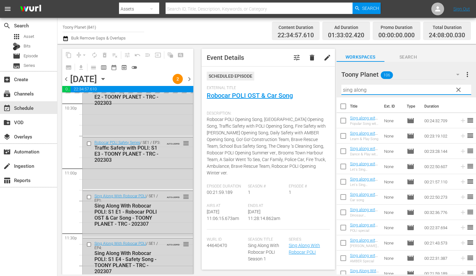
type input "sing along"
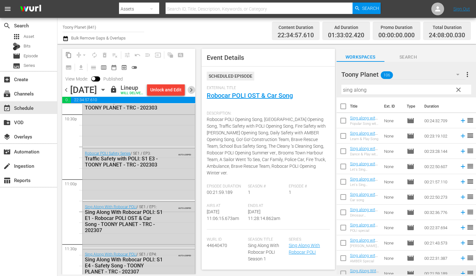
click at [193, 94] on span "chevron_right" at bounding box center [191, 90] width 8 height 8
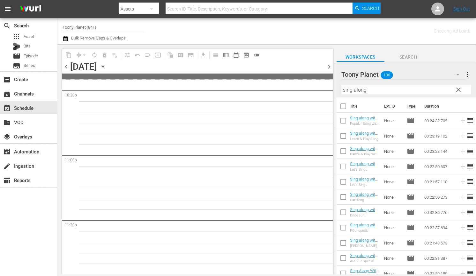
click at [328, 67] on span "chevron_right" at bounding box center [329, 67] width 8 height 8
click at [458, 90] on span "clear" at bounding box center [458, 90] width 8 height 8
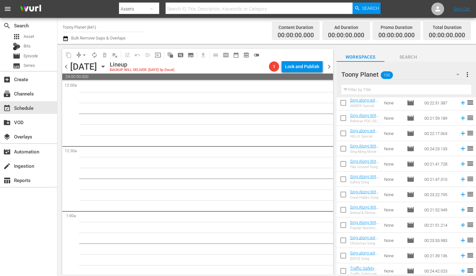
scroll to position [1459, 0]
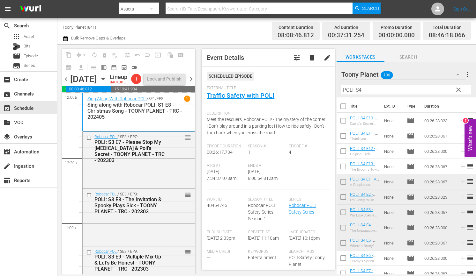
scroll to position [36, 0]
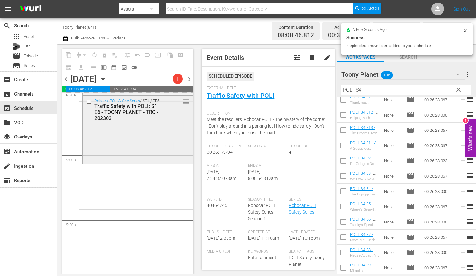
click at [126, 162] on div "Robocar POLI Safety Series / SE1 / EP6: Traffic Safety with POLI: S1 E6 - TOONY…" at bounding box center [138, 129] width 110 height 66
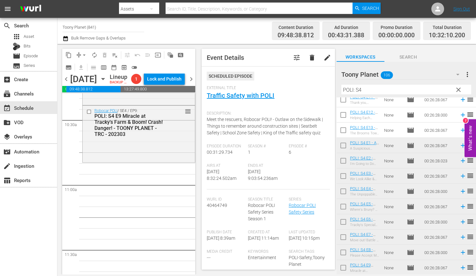
scroll to position [1341, 0]
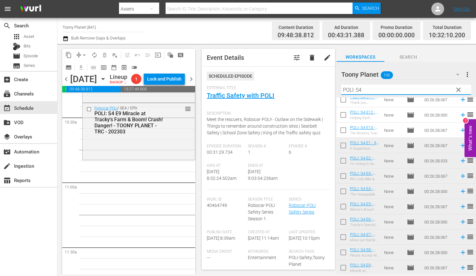
drag, startPoint x: 382, startPoint y: 92, endPoint x: 309, endPoint y: 90, distance: 72.0
click at [314, 91] on div "content_copy compress arrow_drop_down autorenew_outlined delete_forever_outline…" at bounding box center [266, 159] width 418 height 231
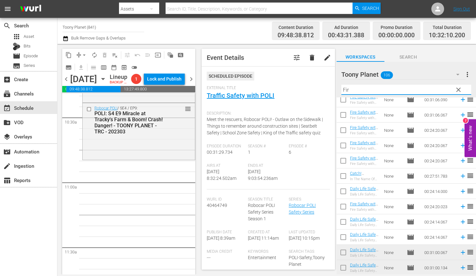
scroll to position [0, 0]
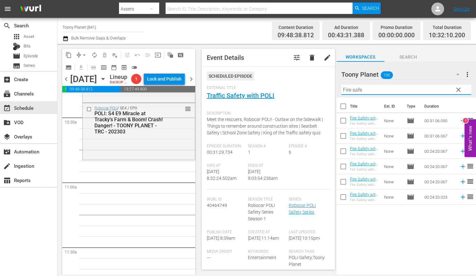
drag, startPoint x: 338, startPoint y: 90, endPoint x: 300, endPoint y: 89, distance: 38.6
click at [308, 89] on div "content_copy compress arrow_drop_down autorenew_outlined delete_forever_outline…" at bounding box center [266, 159] width 418 height 231
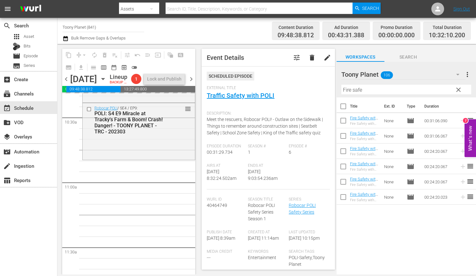
drag, startPoint x: 360, startPoint y: 148, endPoint x: 139, endPoint y: 10, distance: 259.9
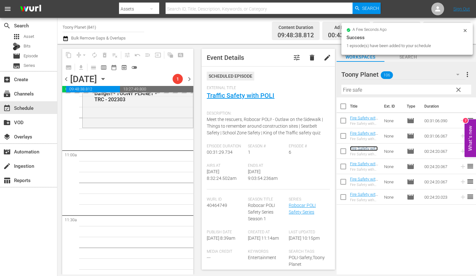
scroll to position [1387, 0]
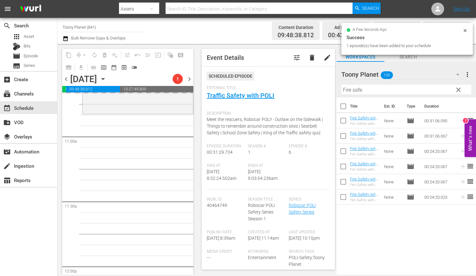
click at [369, 237] on div "Title Ext. ID Type Duration Fire Safety with [PERSON_NAME]: S1 E6 - TOONY PLANE…" at bounding box center [405, 187] width 139 height 178
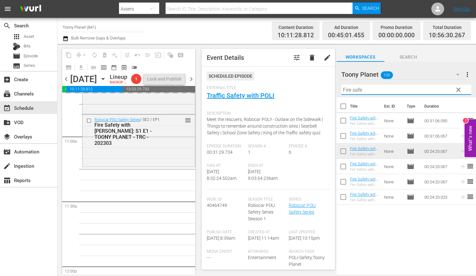
drag, startPoint x: 365, startPoint y: 91, endPoint x: 311, endPoint y: 88, distance: 53.9
click at [311, 88] on div "content_copy compress arrow_drop_down autorenew_outlined delete_forever_outline…" at bounding box center [266, 159] width 418 height 231
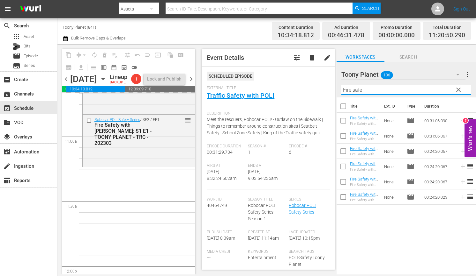
paste input "sing along"
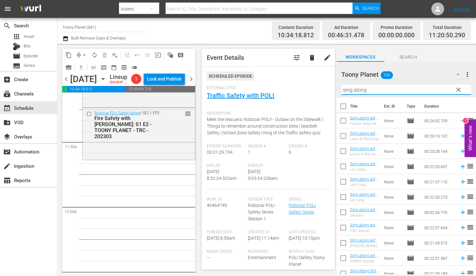
scroll to position [1449, 0]
click at [146, 225] on div "Robocar POLI Safety Series / SE1 / EP6: Traffic Safety with POLI: S1 E6 - TOONY…" at bounding box center [138, 205] width 113 height 3121
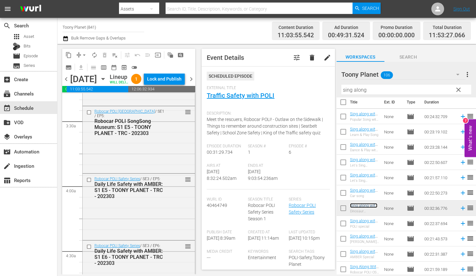
scroll to position [0, 0]
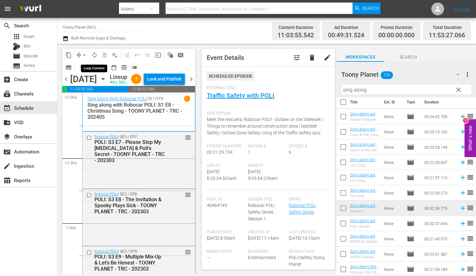
click at [93, 56] on span "autorenew_outlined" at bounding box center [94, 55] width 6 height 6
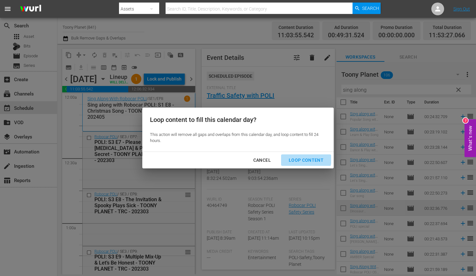
click at [301, 159] on div "Loop Content" at bounding box center [305, 160] width 45 height 8
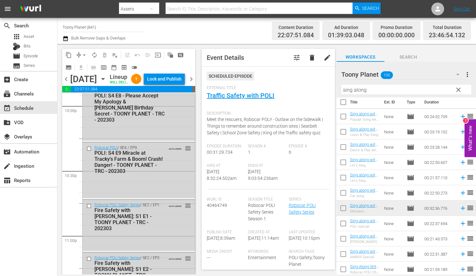
scroll to position [2970, 0]
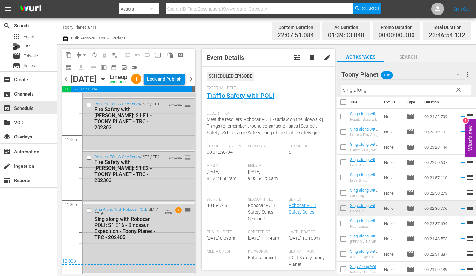
click at [171, 85] on div "Lock and Publish" at bounding box center [164, 78] width 34 height 11
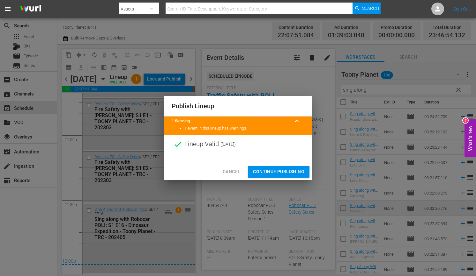
click at [281, 174] on span "Continue Publishing" at bounding box center [278, 172] width 51 height 8
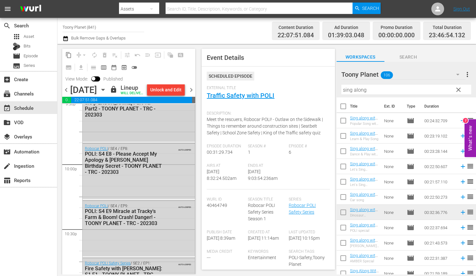
scroll to position [2875, 0]
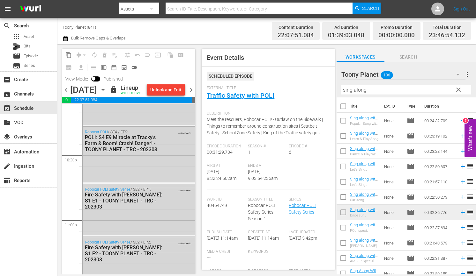
drag, startPoint x: 382, startPoint y: 89, endPoint x: 315, endPoint y: 84, distance: 67.5
click at [316, 84] on div "content_copy compress arrow_drop_down autorenew_outlined delete_forever_outline…" at bounding box center [266, 159] width 418 height 231
paste input "ongsong"
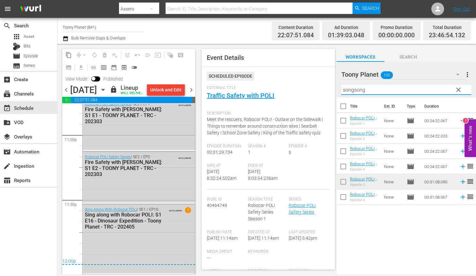
scroll to position [2970, 0]
drag, startPoint x: 370, startPoint y: 90, endPoint x: 317, endPoint y: 81, distance: 54.0
click at [317, 81] on div "content_copy compress arrow_drop_down autorenew_outlined delete_forever_outline…" at bounding box center [266, 159] width 418 height 231
paste input "Fire safe"
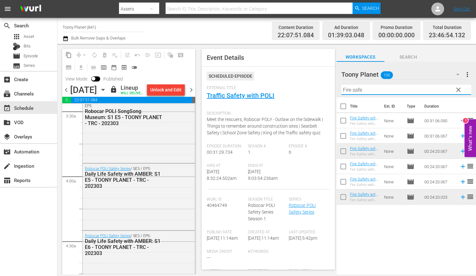
scroll to position [449, 0]
drag, startPoint x: 330, startPoint y: 90, endPoint x: 319, endPoint y: 87, distance: 10.8
click at [320, 88] on div "content_copy compress arrow_drop_down autorenew_outlined delete_forever_outline…" at bounding box center [266, 159] width 418 height 231
paste input "sing along"
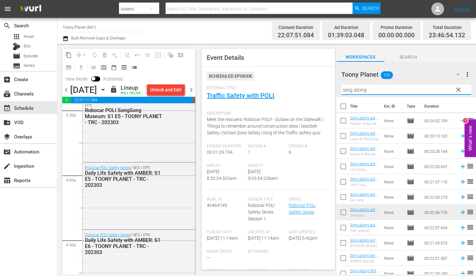
type input "sing along"
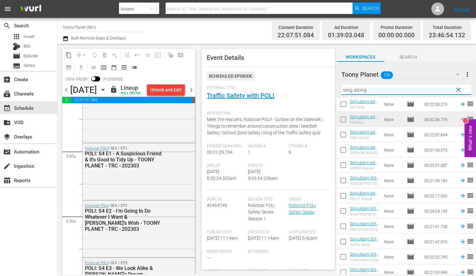
scroll to position [613, 0]
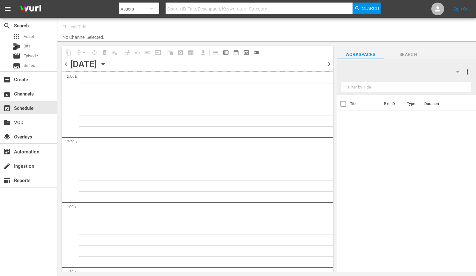
type input "Toony Planet (841)"
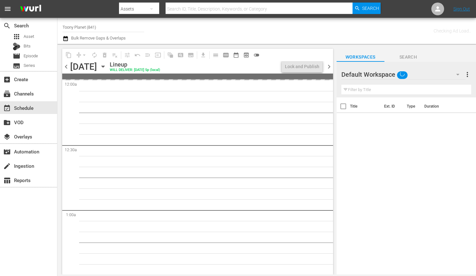
click at [409, 78] on div "Default Workspace" at bounding box center [403, 75] width 124 height 18
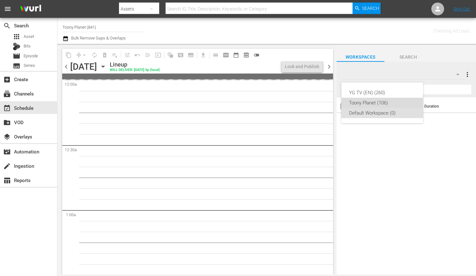
click at [377, 100] on div "Toony Planet (106)" at bounding box center [382, 103] width 66 height 10
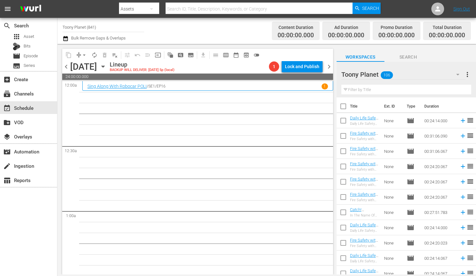
click at [391, 91] on input "text" at bounding box center [406, 90] width 130 height 10
type input "POLI: S4"
drag, startPoint x: 216, startPoint y: 184, endPoint x: 343, endPoint y: 174, distance: 126.6
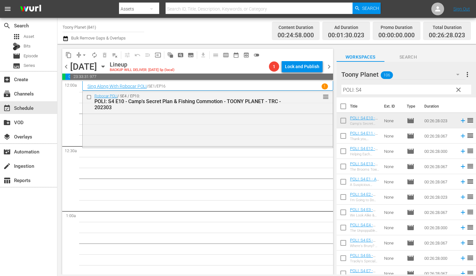
click at [227, 133] on div "Robocar POLI / SE4 / EP10: POLI: S4 E10 - Camp's Secret Plan & Fishing Commotio…" at bounding box center [208, 118] width 250 height 55
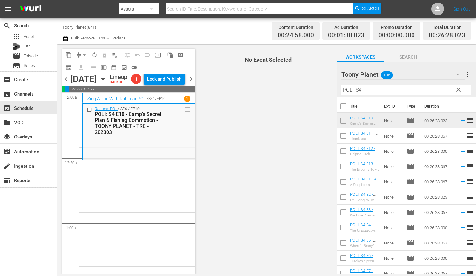
click at [336, 135] on span "No Event Selected" at bounding box center [266, 159] width 139 height 231
click at [338, 136] on input "checkbox" at bounding box center [342, 137] width 13 height 13
checkbox input "true"
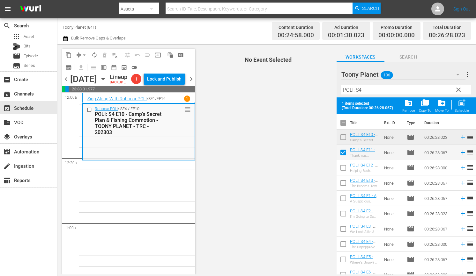
click at [341, 168] on input "checkbox" at bounding box center [342, 169] width 13 height 13
checkbox input "true"
click at [340, 186] on input "checkbox" at bounding box center [342, 184] width 13 height 13
checkbox input "true"
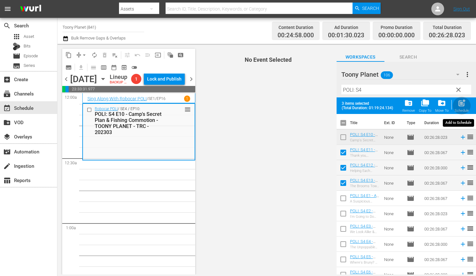
click at [461, 108] on div "post_add Schedule" at bounding box center [461, 106] width 14 height 14
checkbox input "false"
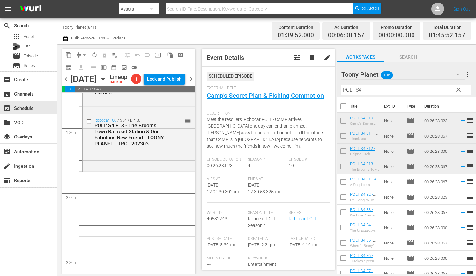
scroll to position [172, 0]
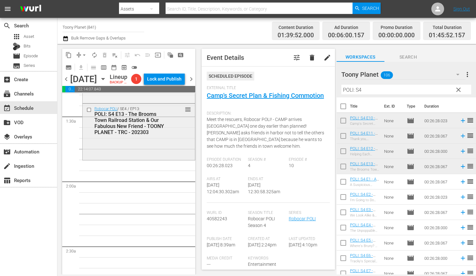
click at [133, 159] on div "Robocar POLI / SE4 / EP13: POLI: S4 E13 - The Brooms Town Railroad Station & Ou…" at bounding box center [139, 131] width 112 height 55
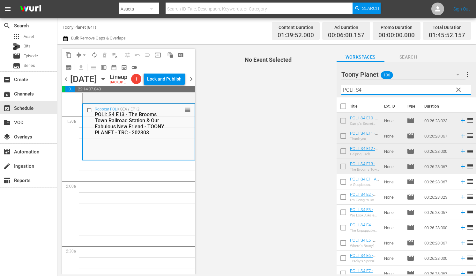
drag, startPoint x: 322, startPoint y: 89, endPoint x: 295, endPoint y: 88, distance: 27.4
click at [295, 88] on div "content_copy compress arrow_drop_down autorenew_outlined delete_forever_outline…" at bounding box center [266, 159] width 418 height 231
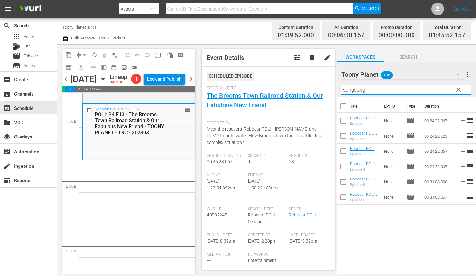
drag, startPoint x: 368, startPoint y: 90, endPoint x: 311, endPoint y: 85, distance: 57.2
click at [315, 86] on div "content_copy compress arrow_drop_down autorenew_outlined delete_forever_outline…" at bounding box center [266, 159] width 418 height 231
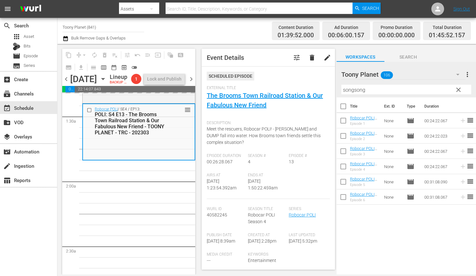
drag, startPoint x: 357, startPoint y: 193, endPoint x: 157, endPoint y: 3, distance: 275.9
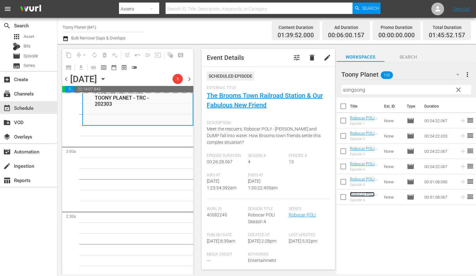
scroll to position [208, 0]
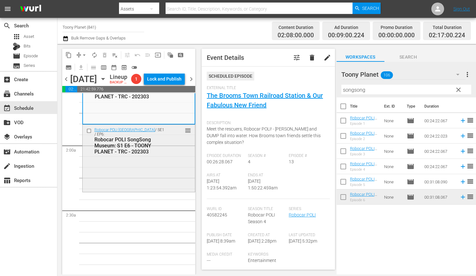
click at [139, 157] on div "Robocar POLI SongSong Museum / SE1 / EP6: Robocar POLI [GEOGRAPHIC_DATA]: S1 E6…" at bounding box center [139, 141] width 112 height 32
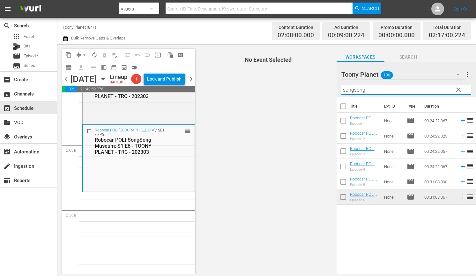
drag, startPoint x: 336, startPoint y: 87, endPoint x: 295, endPoint y: 84, distance: 40.9
click at [302, 84] on div "content_copy compress arrow_drop_down autorenew_outlined delete_forever_outline…" at bounding box center [266, 159] width 418 height 231
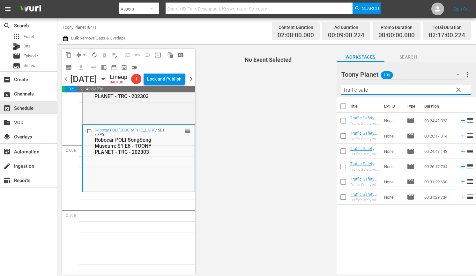
type input "Traffic safe"
drag, startPoint x: 265, startPoint y: 160, endPoint x: 349, endPoint y: 132, distance: 88.8
click at [267, 159] on span "No Event Selected" at bounding box center [266, 159] width 139 height 231
click at [341, 122] on input "checkbox" at bounding box center [342, 121] width 13 height 13
checkbox input "true"
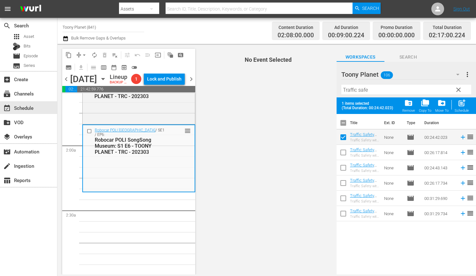
click at [336, 150] on span "No Event Selected" at bounding box center [266, 159] width 139 height 231
click at [338, 152] on input "checkbox" at bounding box center [342, 153] width 13 height 13
checkbox input "true"
click at [340, 163] on input "checkbox" at bounding box center [342, 169] width 13 height 13
checkbox input "true"
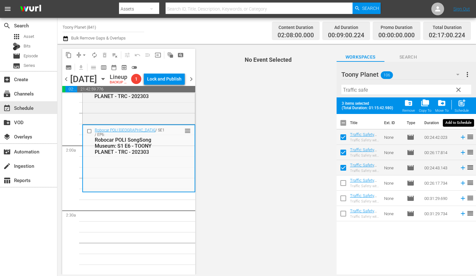
click at [459, 106] on span "post_add" at bounding box center [461, 103] width 9 height 9
checkbox input "false"
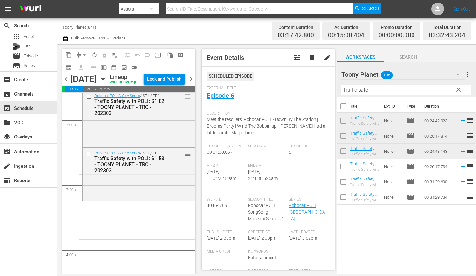
scroll to position [369, 0]
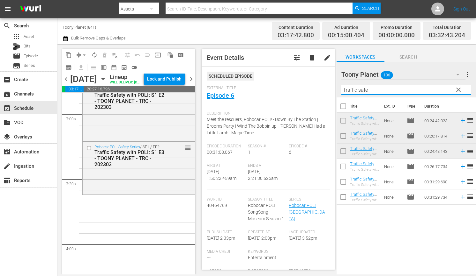
drag, startPoint x: 387, startPoint y: 90, endPoint x: 292, endPoint y: 86, distance: 95.0
click at [292, 86] on div "content_copy compress arrow_drop_down autorenew_outlined delete_forever_outline…" at bounding box center [266, 159] width 418 height 231
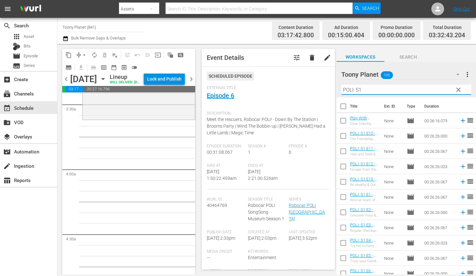
scroll to position [445, 0]
type input "POLI: S1"
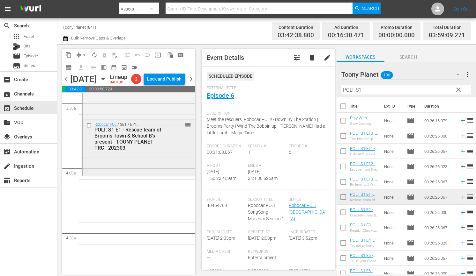
click at [150, 151] on div "POLI: S1 E1 - Rescue team of Brooms Town & School B’s present - TOONY PLANET - …" at bounding box center [129, 139] width 71 height 24
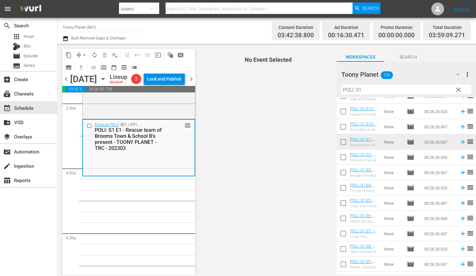
scroll to position [57, 0]
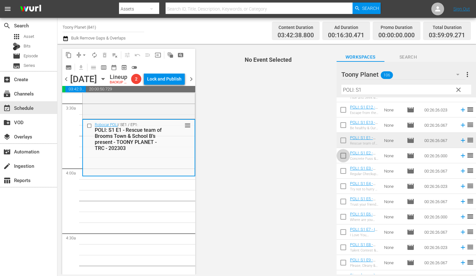
click at [345, 158] on input "checkbox" at bounding box center [342, 156] width 13 height 13
checkbox input "true"
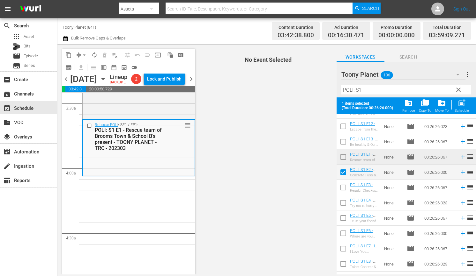
click at [343, 191] on input "checkbox" at bounding box center [342, 188] width 13 height 13
checkbox input "true"
click at [342, 203] on input "checkbox" at bounding box center [342, 204] width 13 height 13
checkbox input "true"
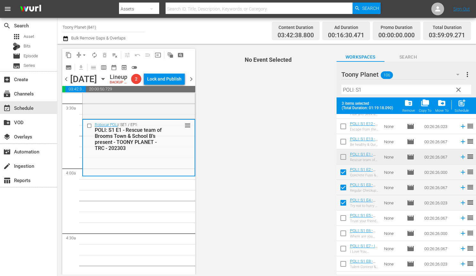
click at [342, 215] on input "checkbox" at bounding box center [342, 219] width 13 height 13
checkbox input "true"
click at [469, 108] on button "post_add Schedule" at bounding box center [461, 106] width 18 height 18
checkbox input "false"
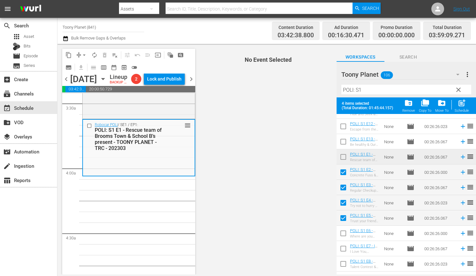
checkbox input "false"
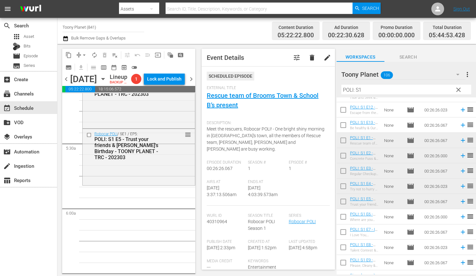
scroll to position [673, 0]
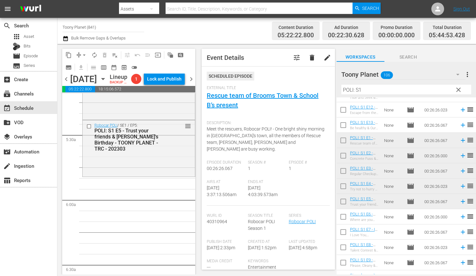
drag, startPoint x: 367, startPoint y: 89, endPoint x: 322, endPoint y: 86, distance: 44.7
click at [322, 86] on div "content_copy compress arrow_drop_down autorenew_outlined delete_forever_outline…" at bounding box center [266, 159] width 418 height 231
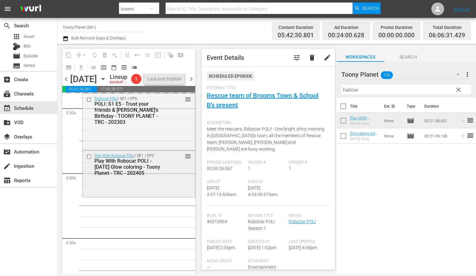
scroll to position [725, 0]
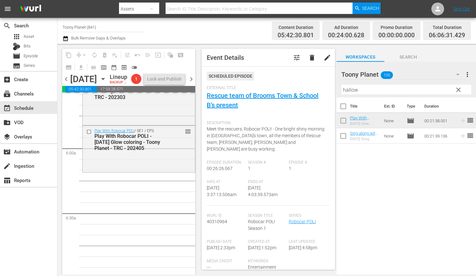
drag, startPoint x: 369, startPoint y: 136, endPoint x: 143, endPoint y: 0, distance: 263.6
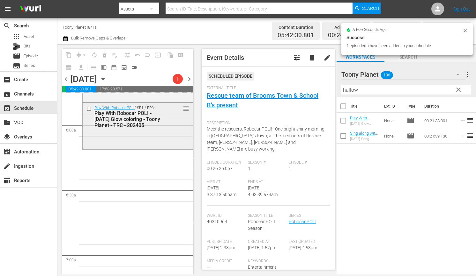
scroll to position [755, 0]
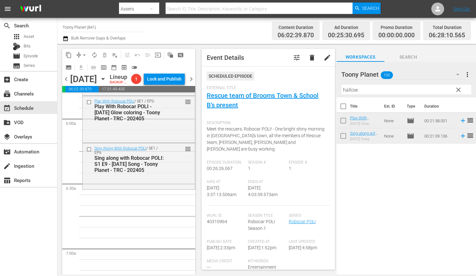
drag, startPoint x: 386, startPoint y: 89, endPoint x: 314, endPoint y: 82, distance: 72.1
click at [314, 82] on div "content_copy compress arrow_drop_down autorenew_outlined delete_forever_outline…" at bounding box center [266, 159] width 418 height 231
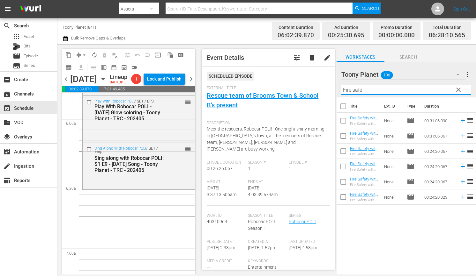
drag, startPoint x: 379, startPoint y: 91, endPoint x: 287, endPoint y: 83, distance: 92.9
click at [287, 83] on div "content_copy compress arrow_drop_down autorenew_outlined delete_forever_outline…" at bounding box center [266, 159] width 418 height 231
type input "Fire safe"
click at [344, 168] on input "checkbox" at bounding box center [342, 167] width 13 height 13
checkbox input "true"
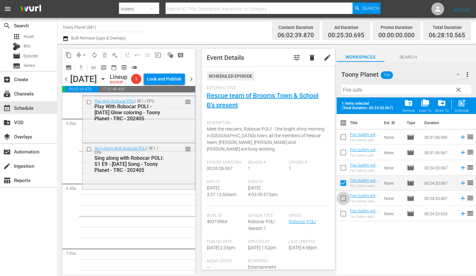
drag, startPoint x: 343, startPoint y: 196, endPoint x: 403, endPoint y: 160, distance: 69.0
click at [343, 196] on input "checkbox" at bounding box center [342, 199] width 13 height 13
checkbox input "true"
click at [461, 107] on div "post_add Schedule" at bounding box center [461, 106] width 14 height 14
checkbox input "false"
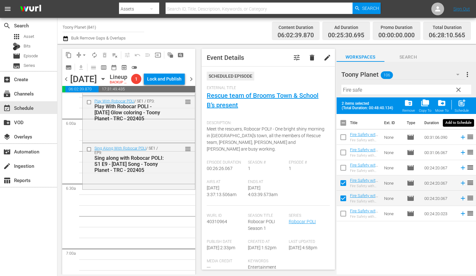
checkbox input "false"
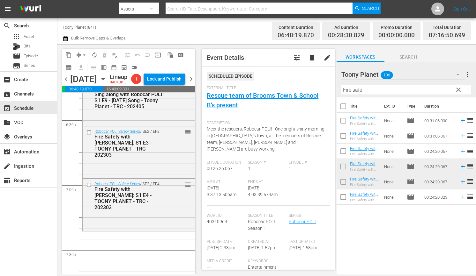
scroll to position [849, 0]
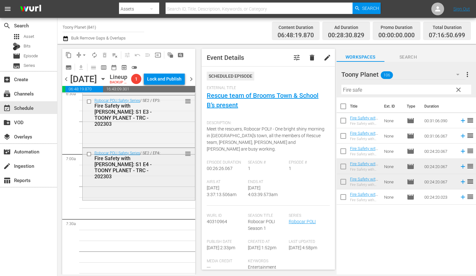
click at [140, 199] on div "Robocar POLI Safety Series / SE2 / EP4: Fire Safety with [PERSON_NAME]: S1 E4 -…" at bounding box center [139, 173] width 112 height 51
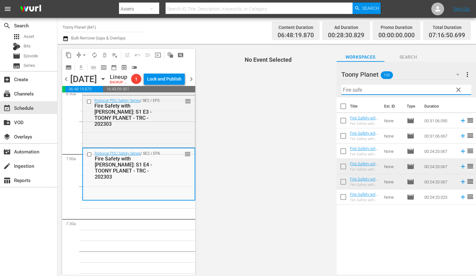
drag, startPoint x: 373, startPoint y: 90, endPoint x: 303, endPoint y: 88, distance: 69.2
click at [309, 85] on div "content_copy compress arrow_drop_down autorenew_outlined delete_forever_outline…" at bounding box center [266, 159] width 418 height 231
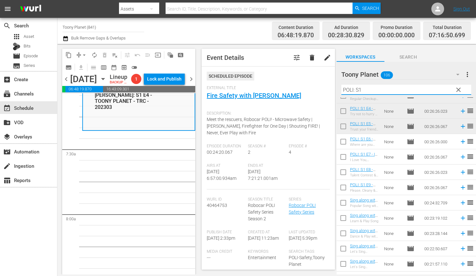
scroll to position [82, 0]
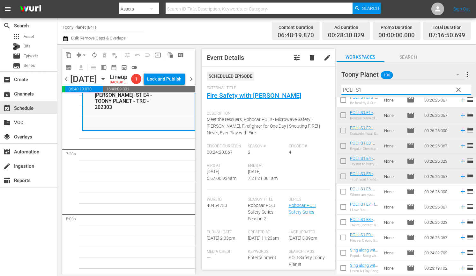
type input "POLI: S1"
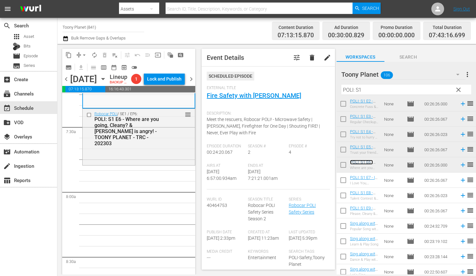
scroll to position [109, 0]
click at [187, 164] on div "Robocar POLI / SE1 / EP6: POLI: S1 E6 - Where are you going, Cleany? & [PERSON_…" at bounding box center [139, 136] width 112 height 55
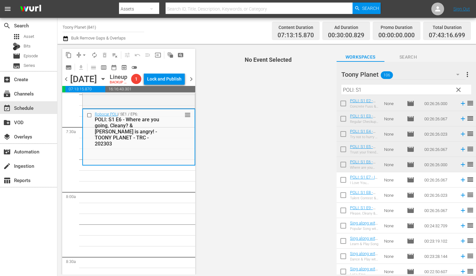
scroll to position [946, 0]
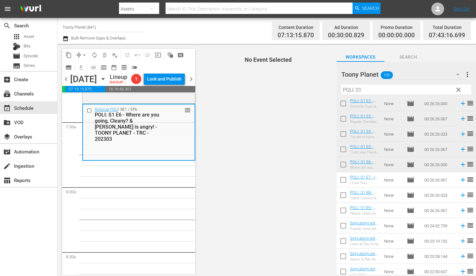
click at [336, 179] on input "checkbox" at bounding box center [342, 181] width 13 height 13
checkbox input "true"
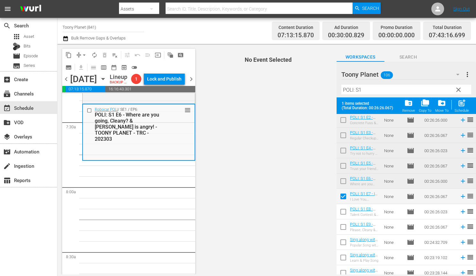
click at [342, 208] on input "checkbox" at bounding box center [342, 213] width 13 height 13
checkbox input "true"
click at [343, 225] on input "checkbox" at bounding box center [342, 228] width 13 height 13
checkbox input "true"
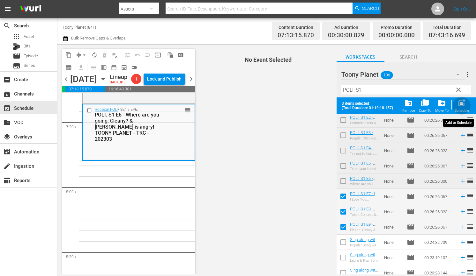
click at [459, 107] on span "post_add" at bounding box center [461, 103] width 9 height 9
checkbox input "false"
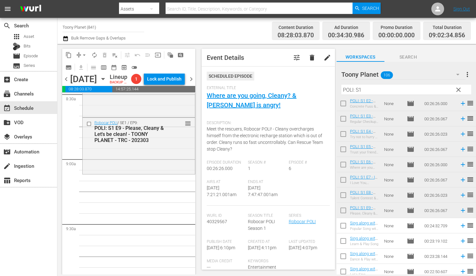
scroll to position [1125, 0]
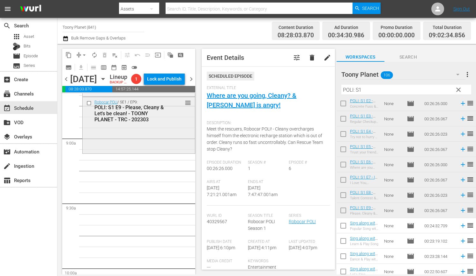
click at [154, 153] on div "Robocar POLI / SE1 / EP9: POLI: S1 E9 - Please, Cleany & Let's be clean! - TOON…" at bounding box center [139, 124] width 112 height 55
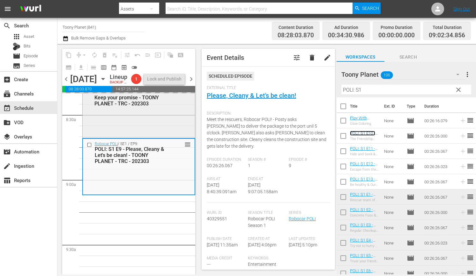
scroll to position [1113, 0]
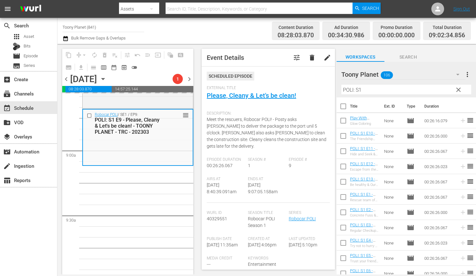
drag, startPoint x: 364, startPoint y: 134, endPoint x: 33, endPoint y: 11, distance: 352.9
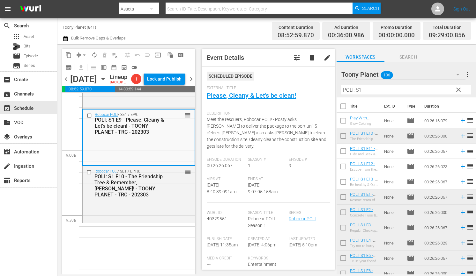
drag, startPoint x: 364, startPoint y: 88, endPoint x: 279, endPoint y: 84, distance: 85.2
click at [294, 81] on div "content_copy compress arrow_drop_down autorenew_outlined delete_forever_outline…" at bounding box center [266, 159] width 418 height 231
type input "ㅁ"
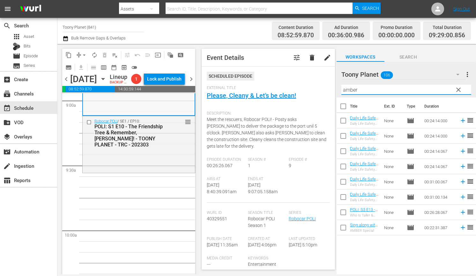
scroll to position [1183, 0]
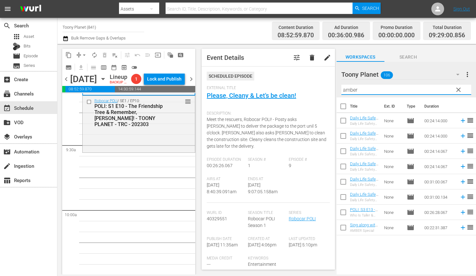
type input "amber"
click at [340, 119] on input "checkbox" at bounding box center [342, 121] width 13 height 13
checkbox input "true"
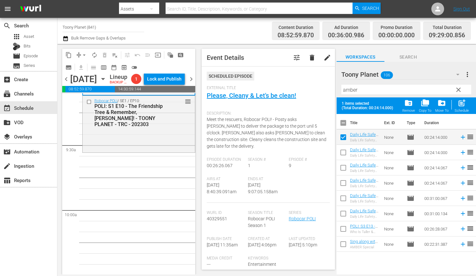
click at [342, 167] on input "checkbox" at bounding box center [342, 169] width 13 height 13
checkbox input "true"
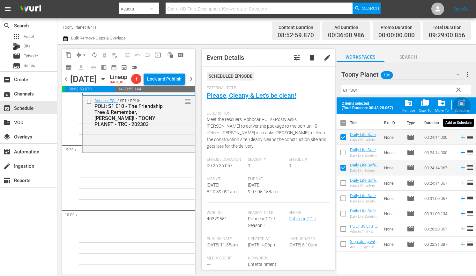
click at [459, 103] on span "post_add" at bounding box center [461, 103] width 9 height 9
checkbox input "false"
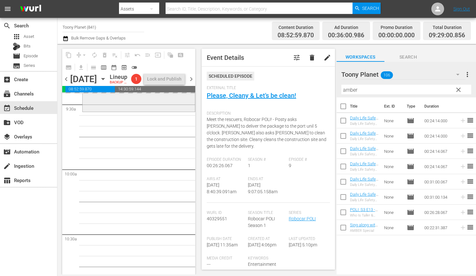
scroll to position [1225, 0]
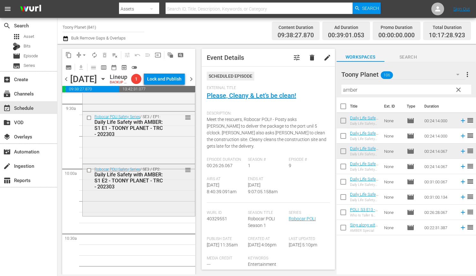
click at [115, 215] on div "Robocar POLI Safety Series / SE3 / EP2: Daily Life Safety with AMBER: S1 E2 - T…" at bounding box center [139, 189] width 112 height 51
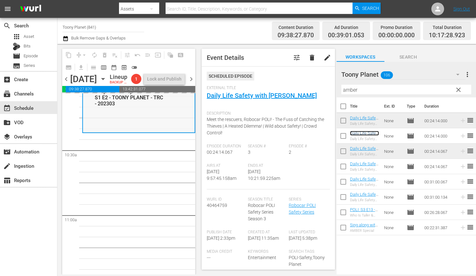
scroll to position [1309, 0]
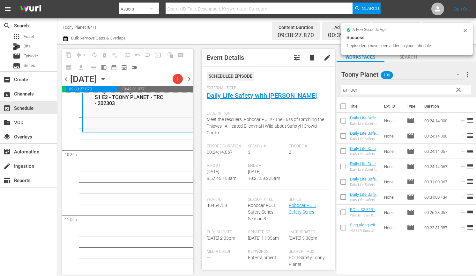
drag, startPoint x: 386, startPoint y: 90, endPoint x: 322, endPoint y: 87, distance: 63.8
click at [323, 87] on div "content_copy compress arrow_drop_down autorenew_outlined delete_forever_outline…" at bounding box center [266, 159] width 418 height 231
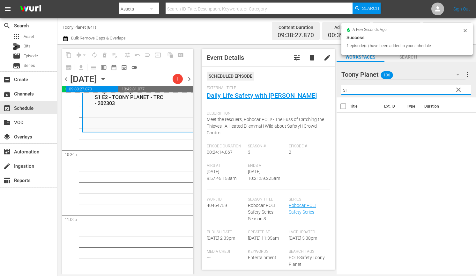
type input "s"
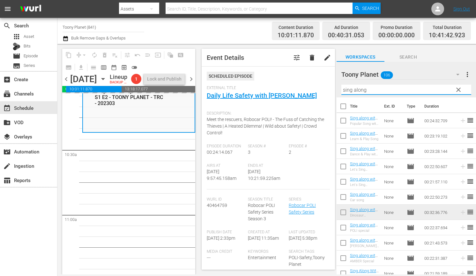
type input "sing along"
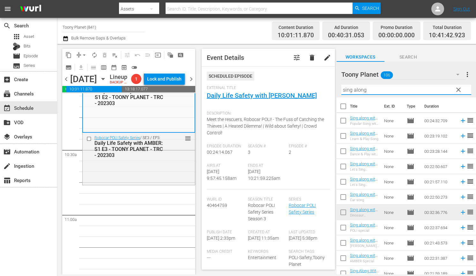
drag, startPoint x: 384, startPoint y: 90, endPoint x: 327, endPoint y: 89, distance: 57.4
click at [327, 89] on div "content_copy compress arrow_drop_down autorenew_outlined delete_forever_outline…" at bounding box center [266, 159] width 418 height 231
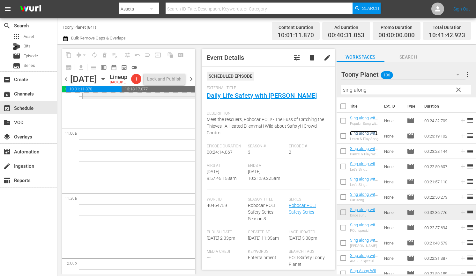
scroll to position [1397, 0]
drag, startPoint x: 365, startPoint y: 134, endPoint x: 139, endPoint y: 7, distance: 259.1
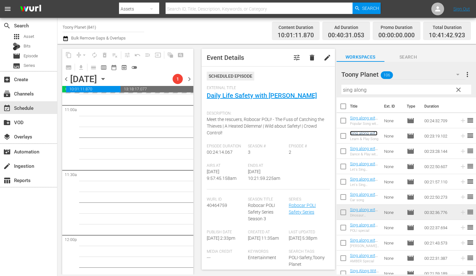
scroll to position [143, 0]
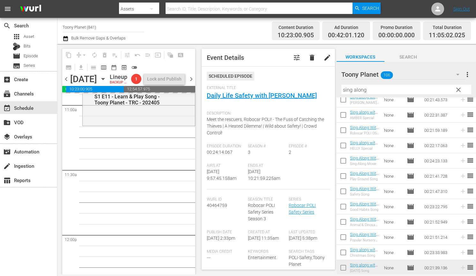
drag, startPoint x: 361, startPoint y: 205, endPoint x: 105, endPoint y: 5, distance: 324.1
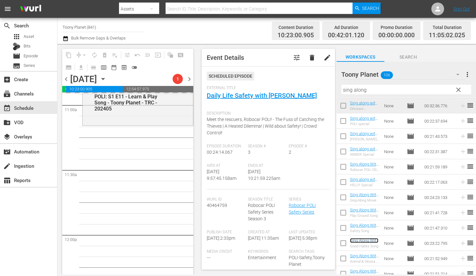
scroll to position [88, 0]
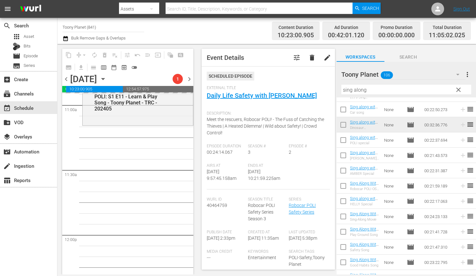
click at [345, 140] on input "checkbox" at bounding box center [342, 141] width 13 height 13
checkbox input "true"
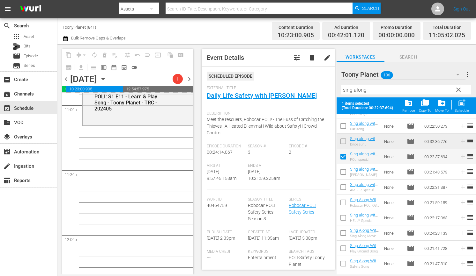
scroll to position [114, 0]
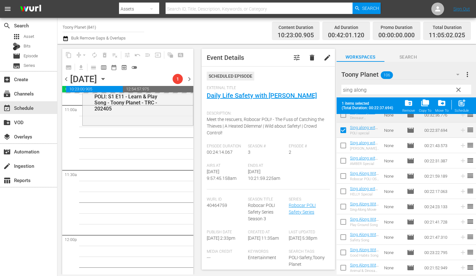
click at [343, 193] on input "checkbox" at bounding box center [342, 192] width 13 height 13
checkbox input "true"
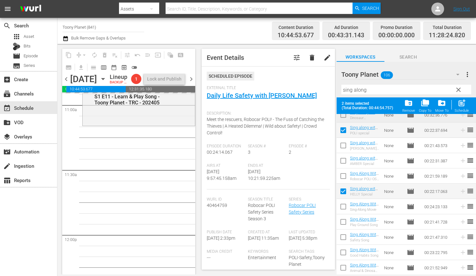
click at [104, 190] on div "Robocar POLI SongSong Museum / SE1 / EP6: Robocar POLI SongSong Museum: S1 E6 -…" at bounding box center [138, 235] width 113 height 3121
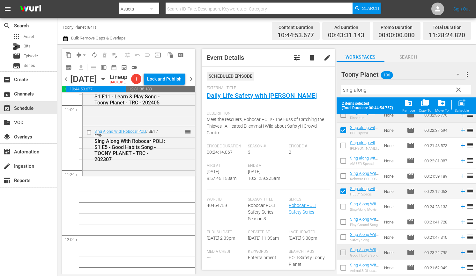
click at [128, 163] on div "Sing Along With Robocar POLI: S1 E5 - Good Habits Song - TOONY PLANET - TRC - 2…" at bounding box center [129, 150] width 71 height 24
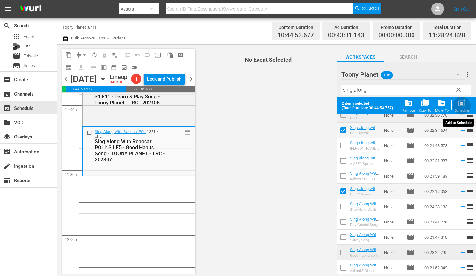
click at [463, 105] on span "post_add" at bounding box center [461, 103] width 9 height 9
checkbox input "false"
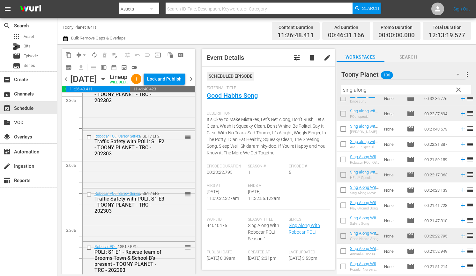
scroll to position [0, 0]
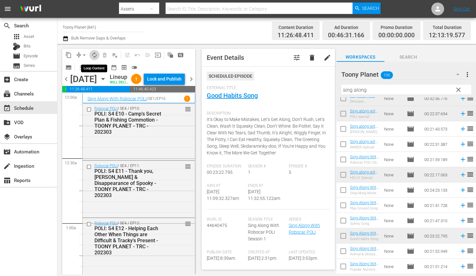
click at [97, 53] on span "autorenew_outlined" at bounding box center [94, 55] width 6 height 6
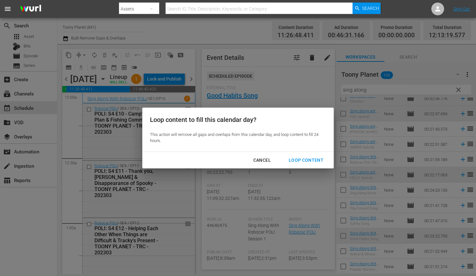
click at [308, 157] on div "Loop Content" at bounding box center [305, 160] width 45 height 8
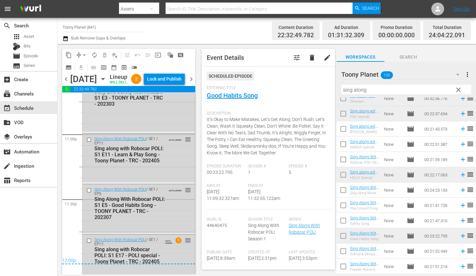
scroll to position [2979, 0]
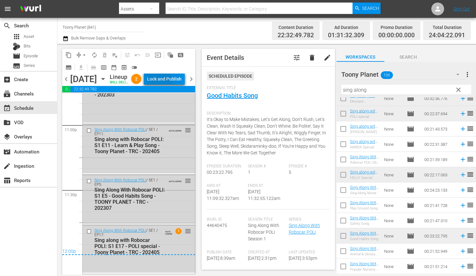
click at [173, 85] on div "Lock and Publish" at bounding box center [164, 78] width 34 height 11
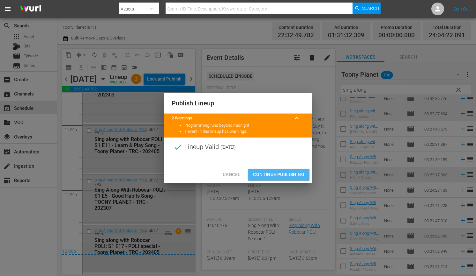
click at [286, 175] on span "Continue Publishing" at bounding box center [278, 175] width 51 height 8
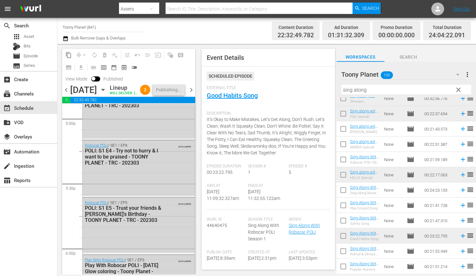
scroll to position [2001, 0]
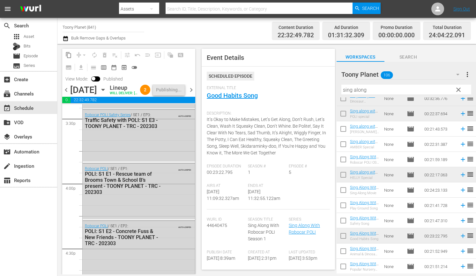
click at [191, 94] on span "chevron_right" at bounding box center [191, 90] width 8 height 8
